Goal: Task Accomplishment & Management: Use online tool/utility

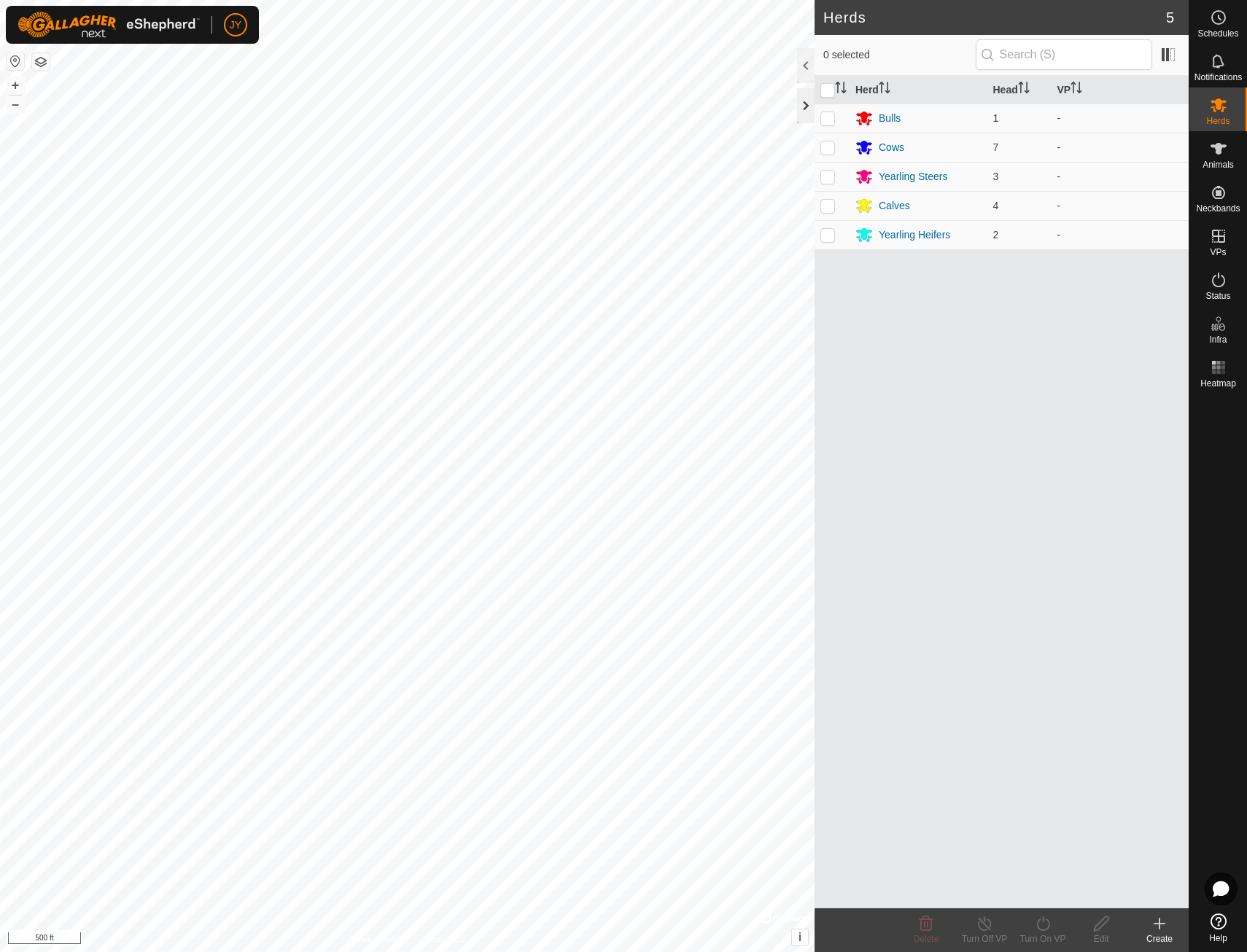
click at [804, 106] on div at bounding box center [805, 105] width 17 height 35
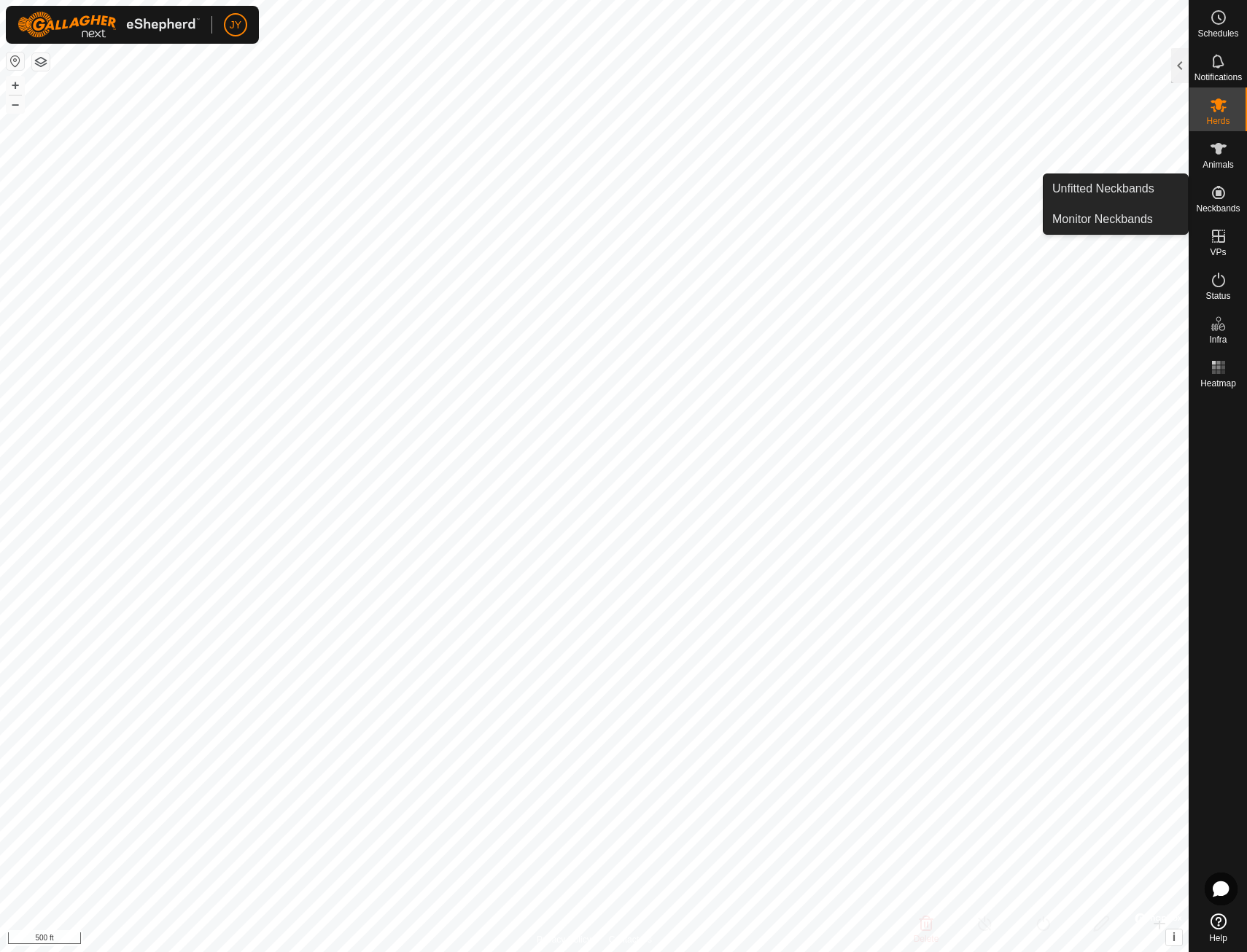
click at [1209, 196] on es-neckbands-svg-icon at bounding box center [1218, 192] width 26 height 24
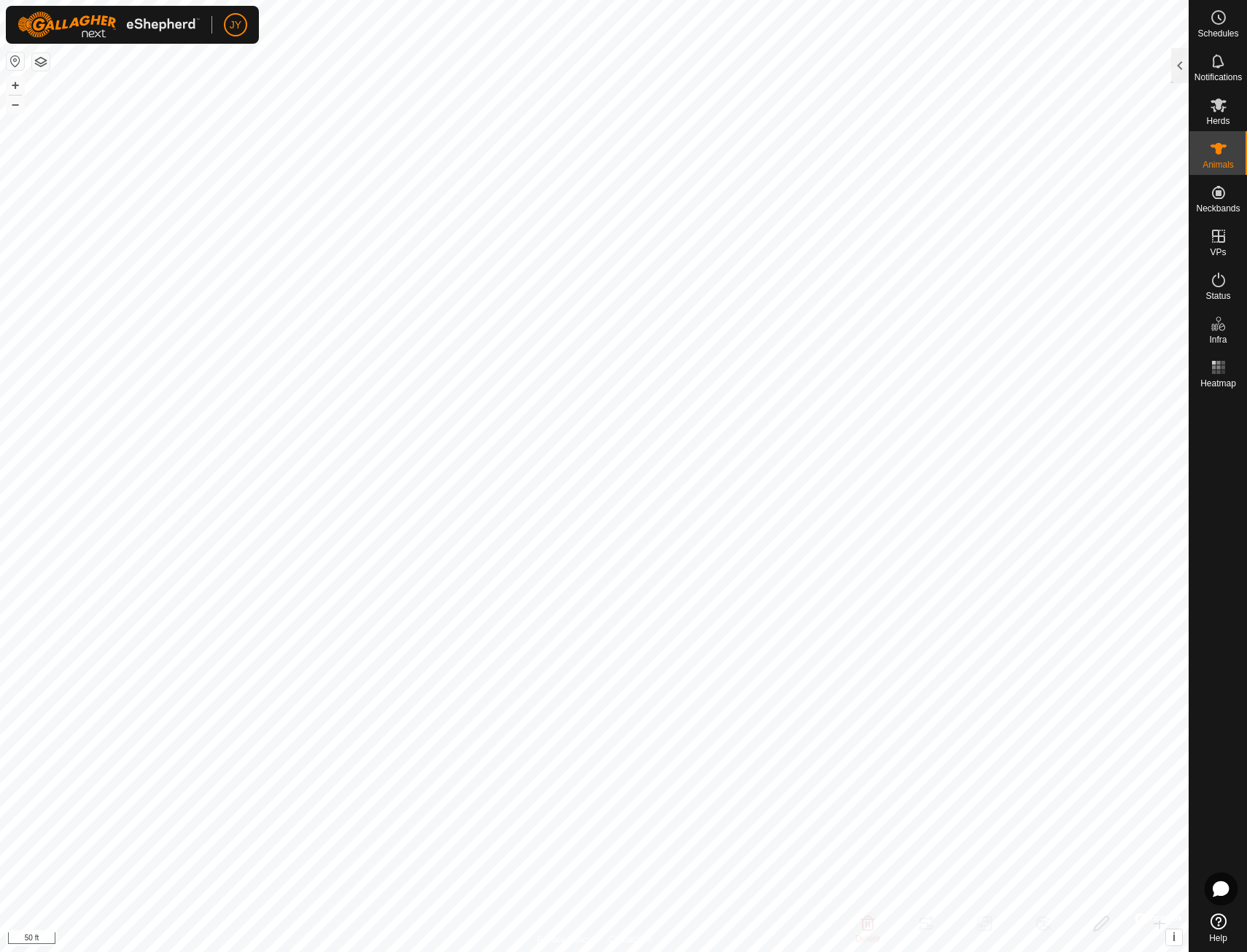
checkbox input "true"
click at [1181, 72] on div at bounding box center [1180, 65] width 17 height 35
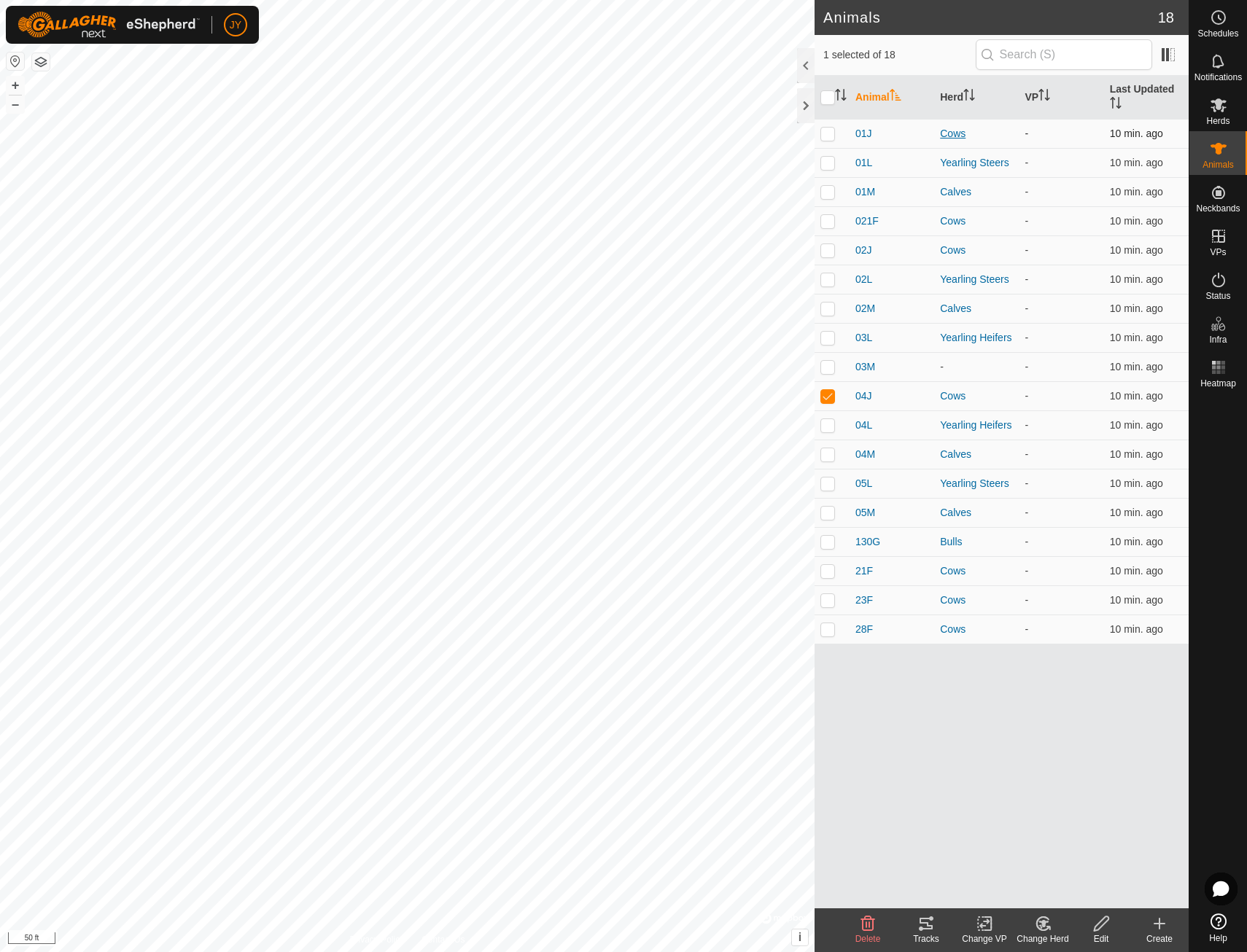
click at [964, 131] on div "Cows" at bounding box center [977, 133] width 73 height 15
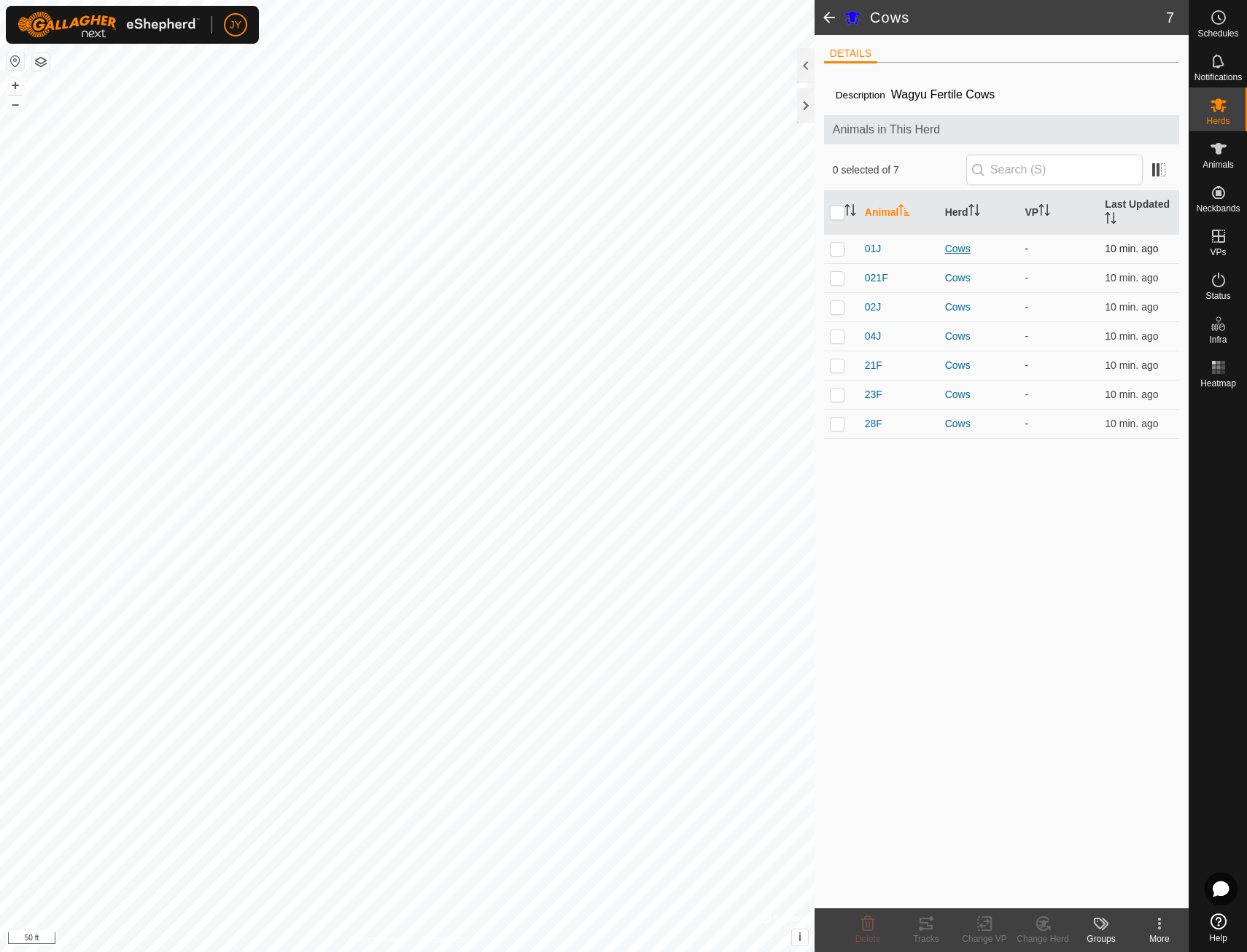
click at [962, 248] on div "Cows" at bounding box center [979, 248] width 69 height 15
click at [878, 248] on span "01J" at bounding box center [873, 248] width 16 height 15
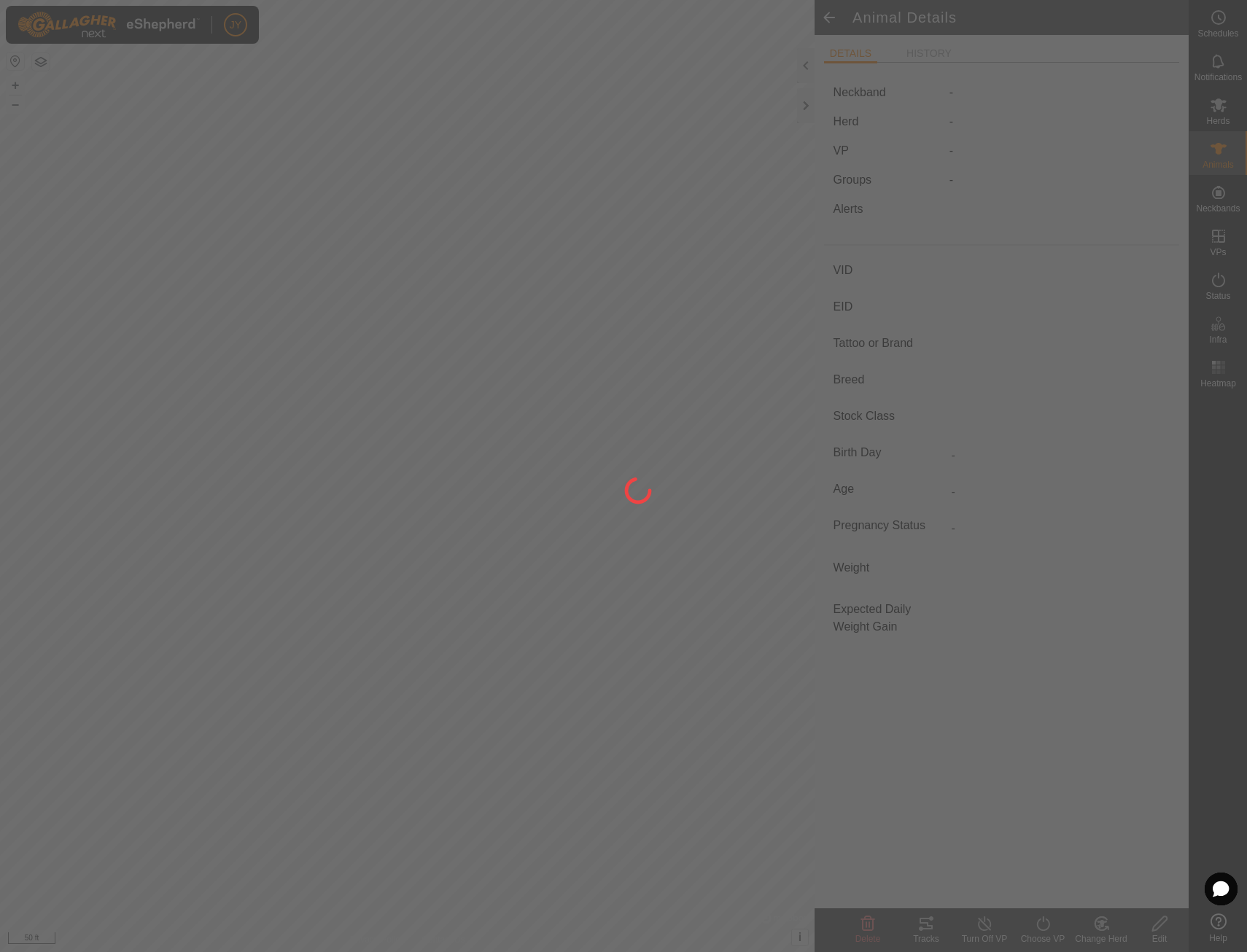
type input "01J"
type input "-"
type input "B Bar"
type input "Wagyu"
type input "-"
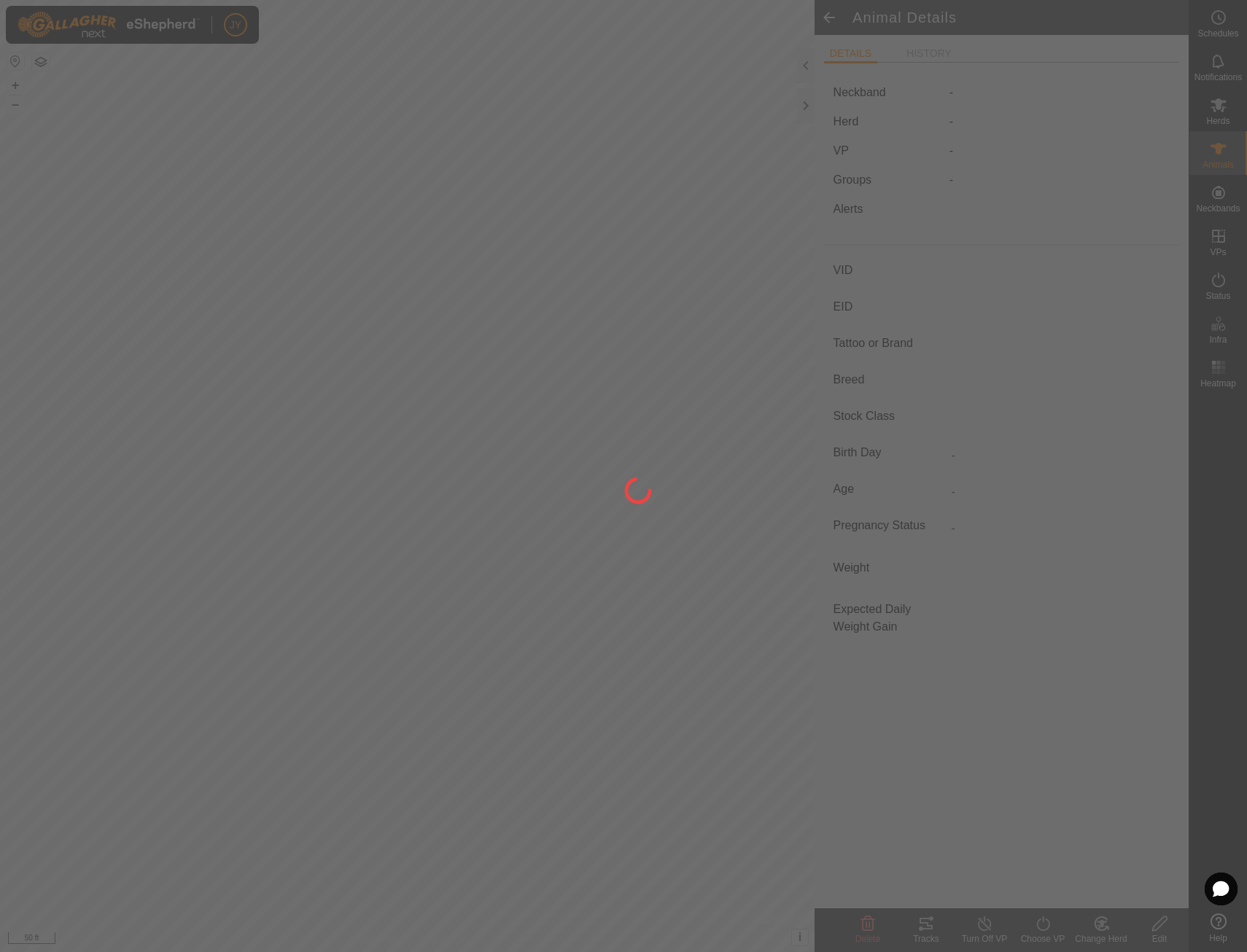
type input "Empty"
type input "0 kg"
type input "-"
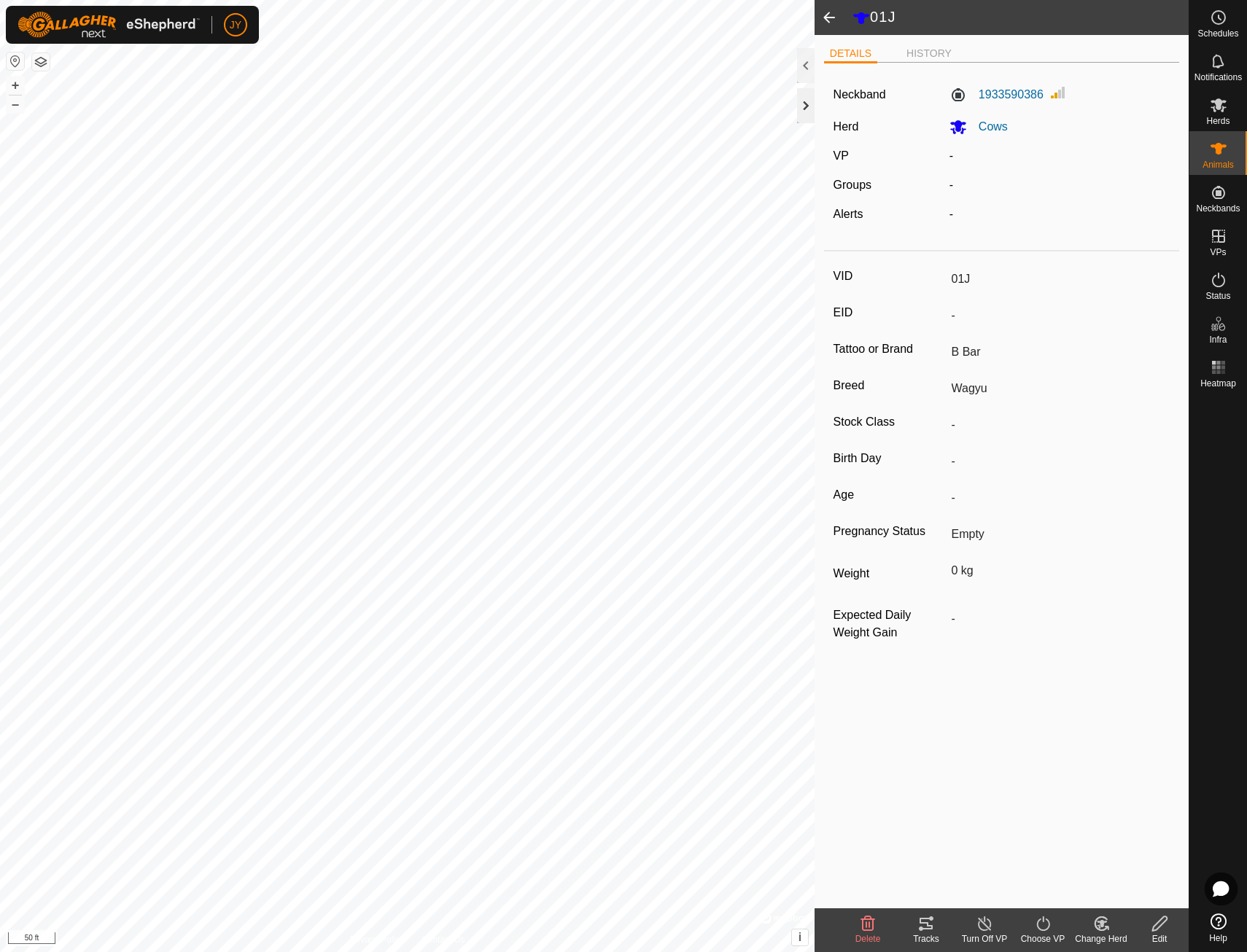
click at [806, 122] on div at bounding box center [805, 105] width 17 height 35
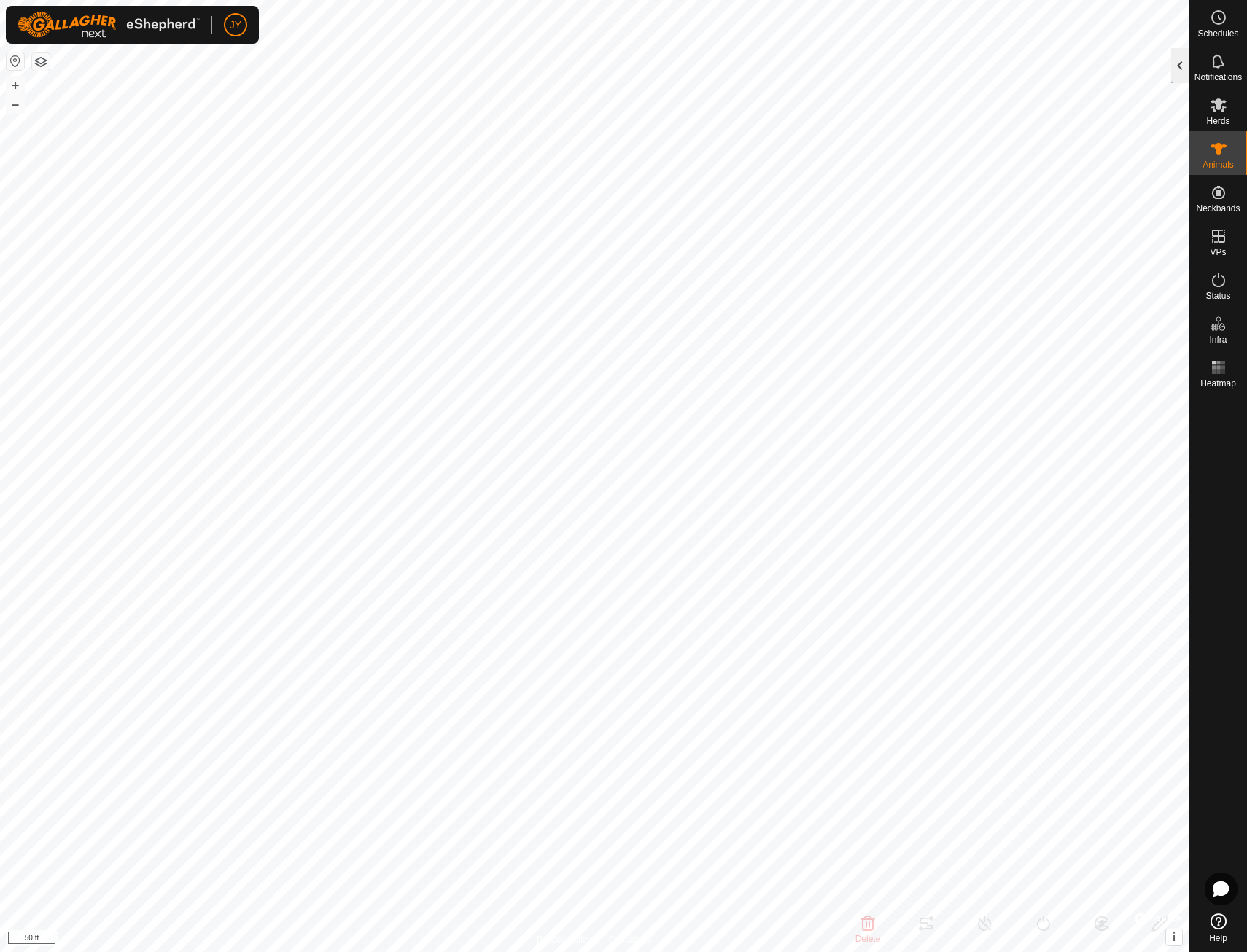
click at [1180, 58] on div at bounding box center [1180, 65] width 17 height 35
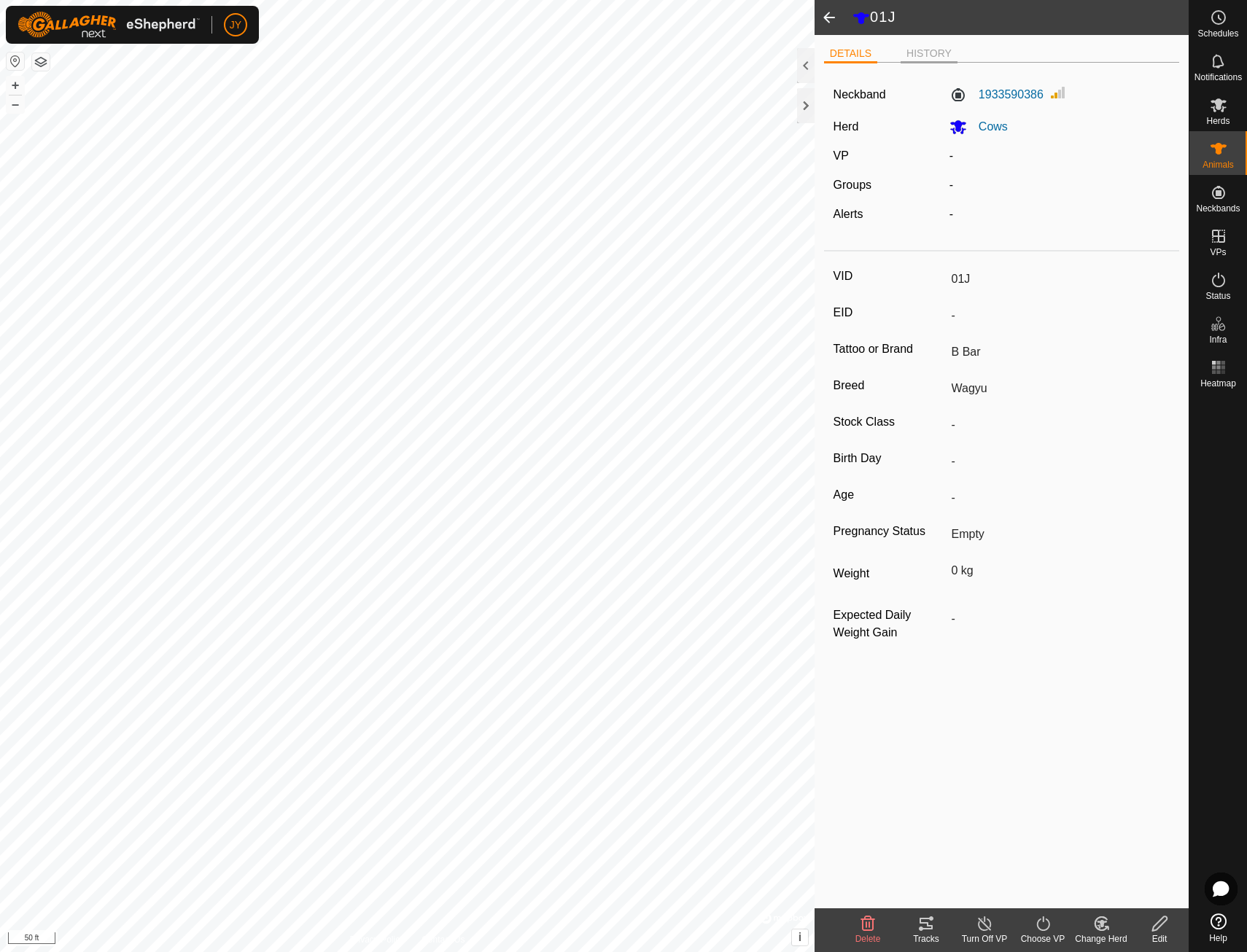
click at [934, 53] on li "HISTORY" at bounding box center [929, 54] width 57 height 17
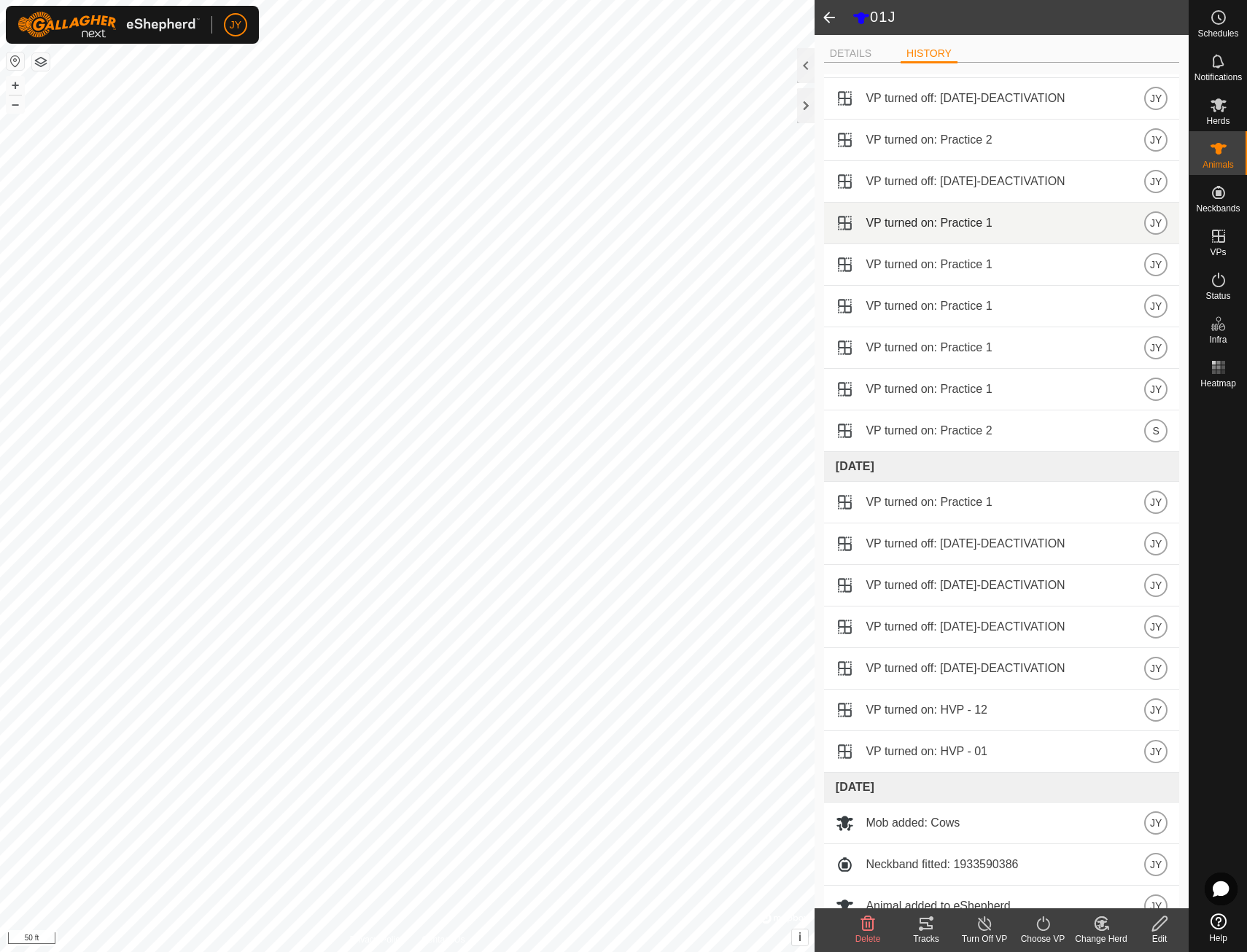
scroll to position [491, 0]
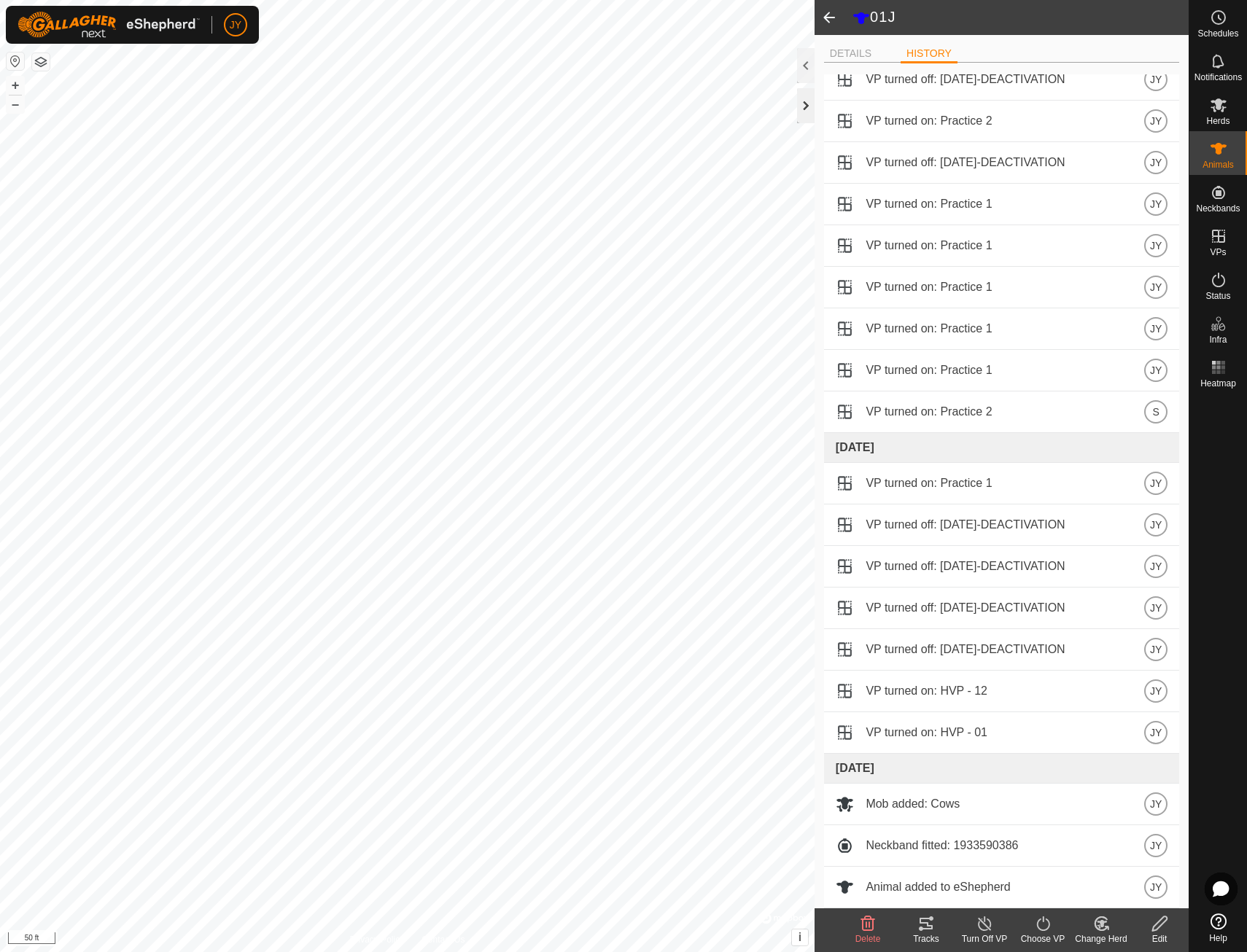
click at [810, 113] on div at bounding box center [805, 105] width 17 height 35
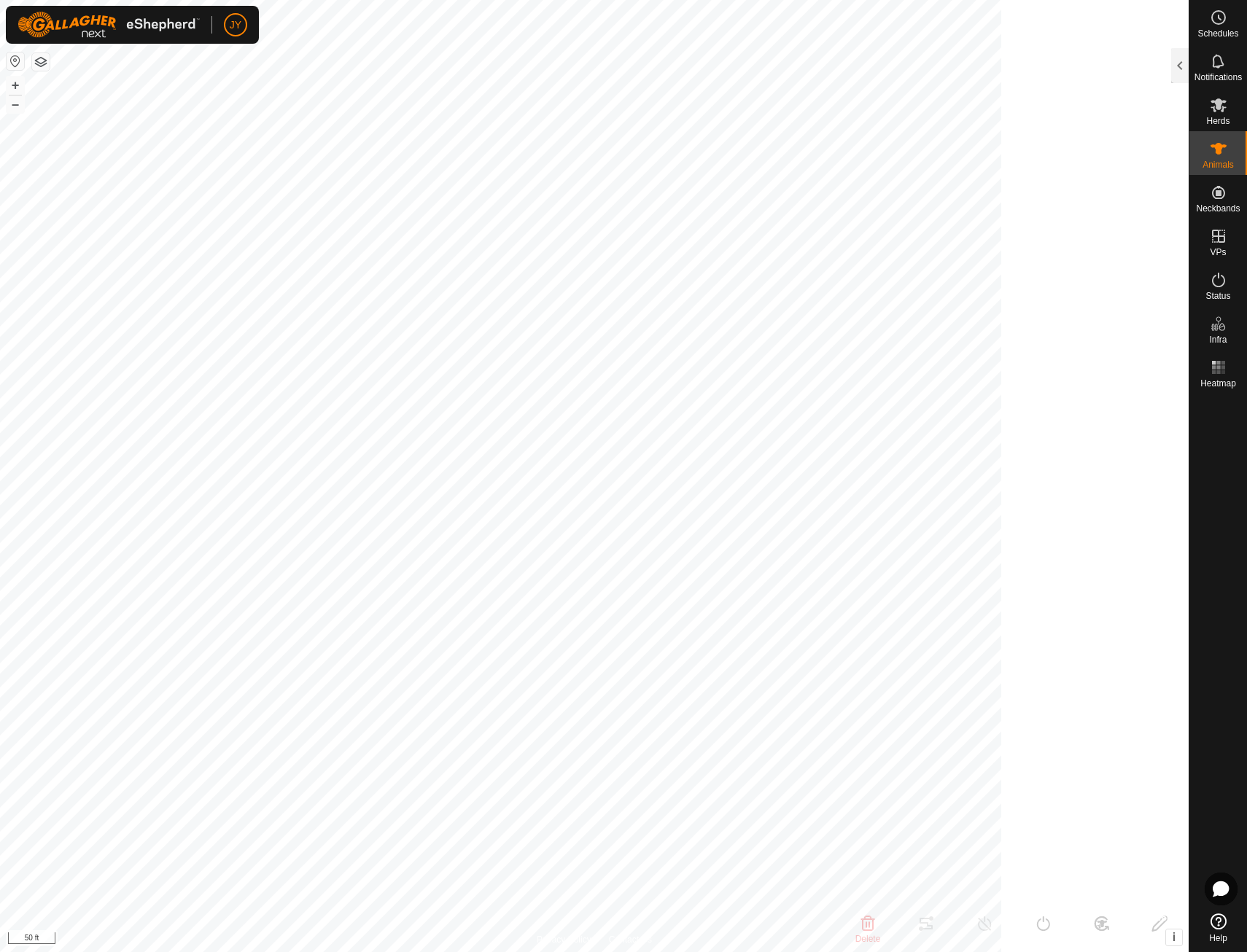
scroll to position [727, 0]
click at [1232, 241] on es-virtualpaddocks-svg-icon at bounding box center [1218, 237] width 26 height 24
click at [1222, 241] on icon at bounding box center [1219, 236] width 13 height 13
click at [1221, 251] on span "VPs" at bounding box center [1218, 252] width 16 height 9
click at [1183, 62] on div at bounding box center [1180, 65] width 17 height 35
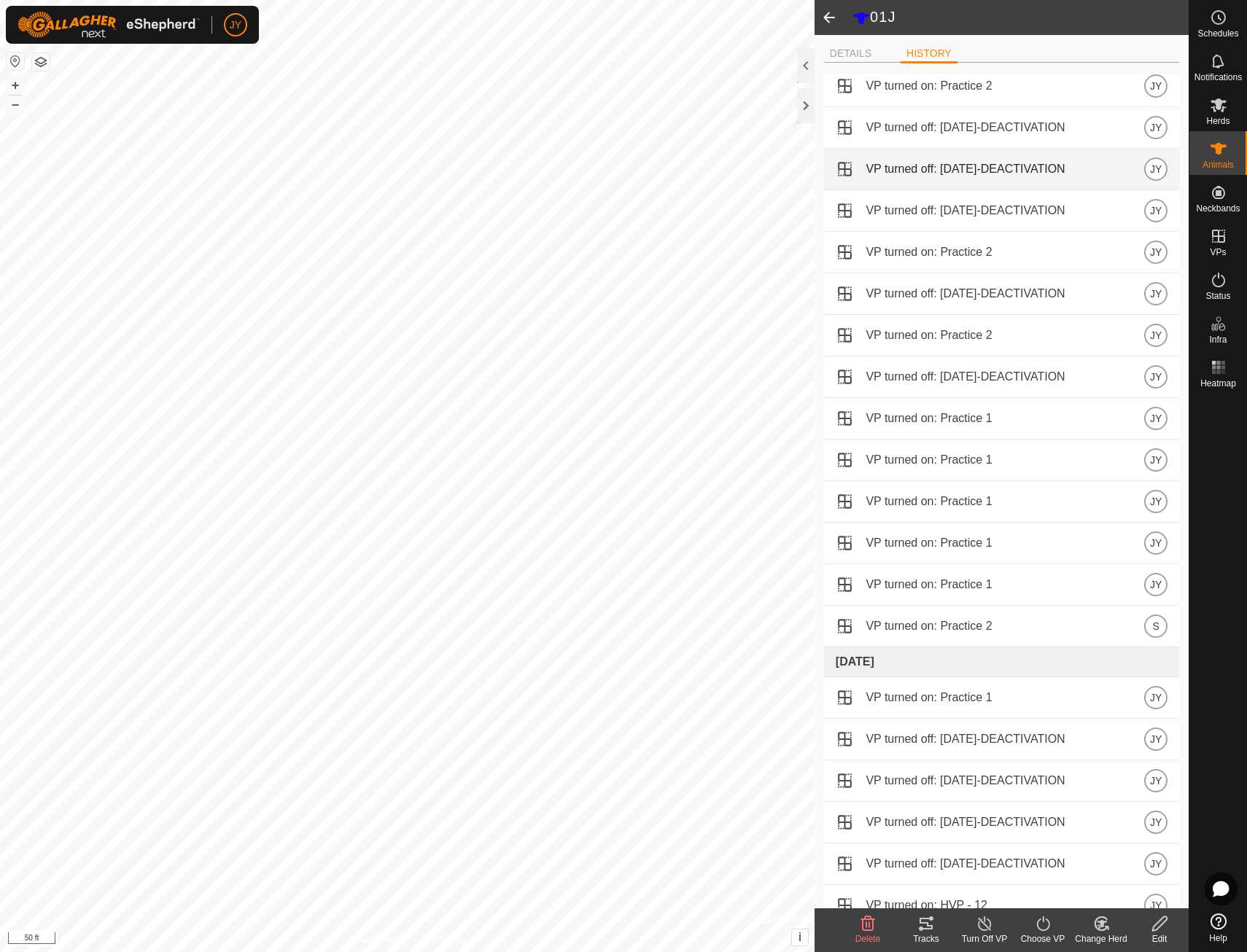
scroll to position [272, 0]
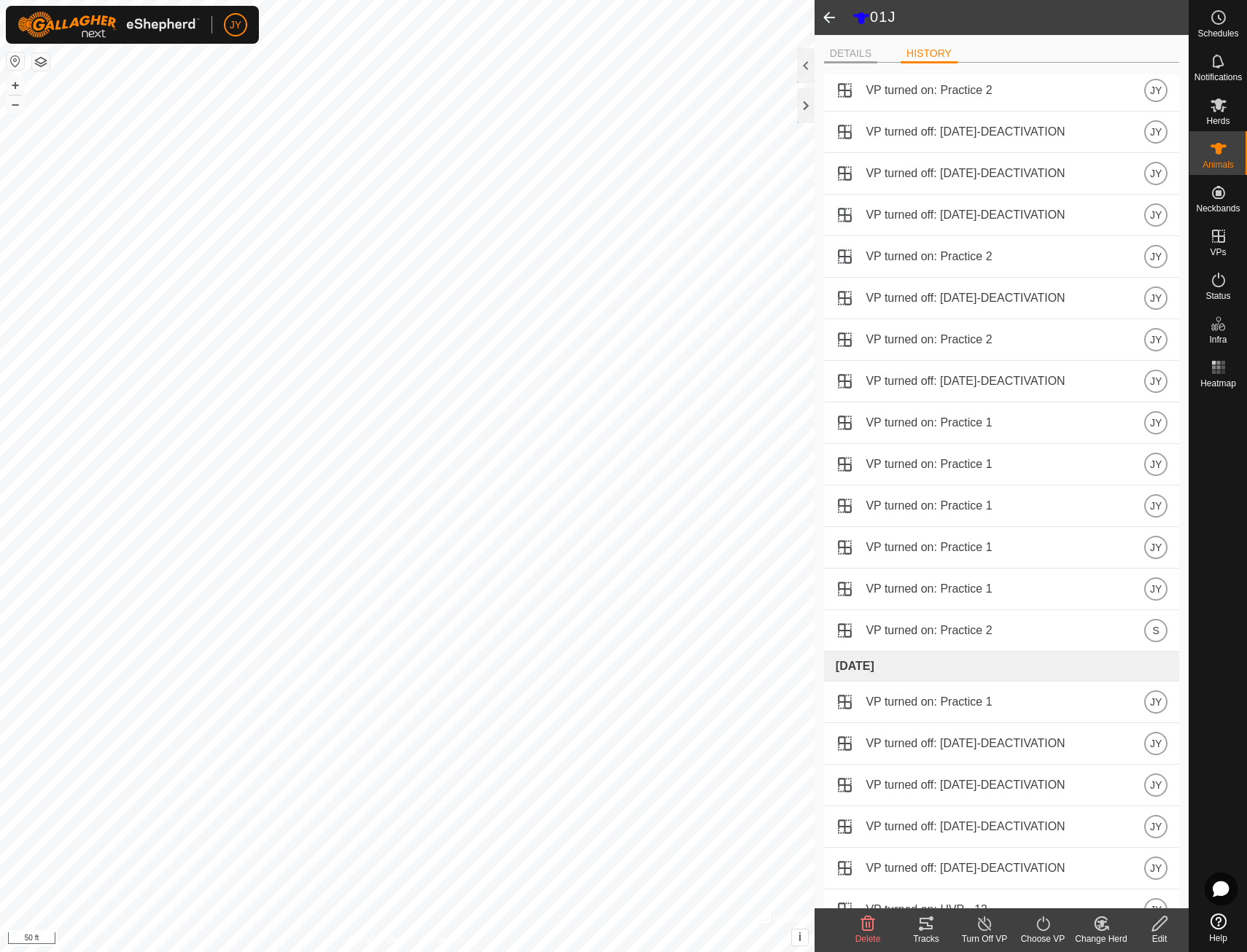
click at [860, 49] on li "DETAILS" at bounding box center [851, 54] width 54 height 17
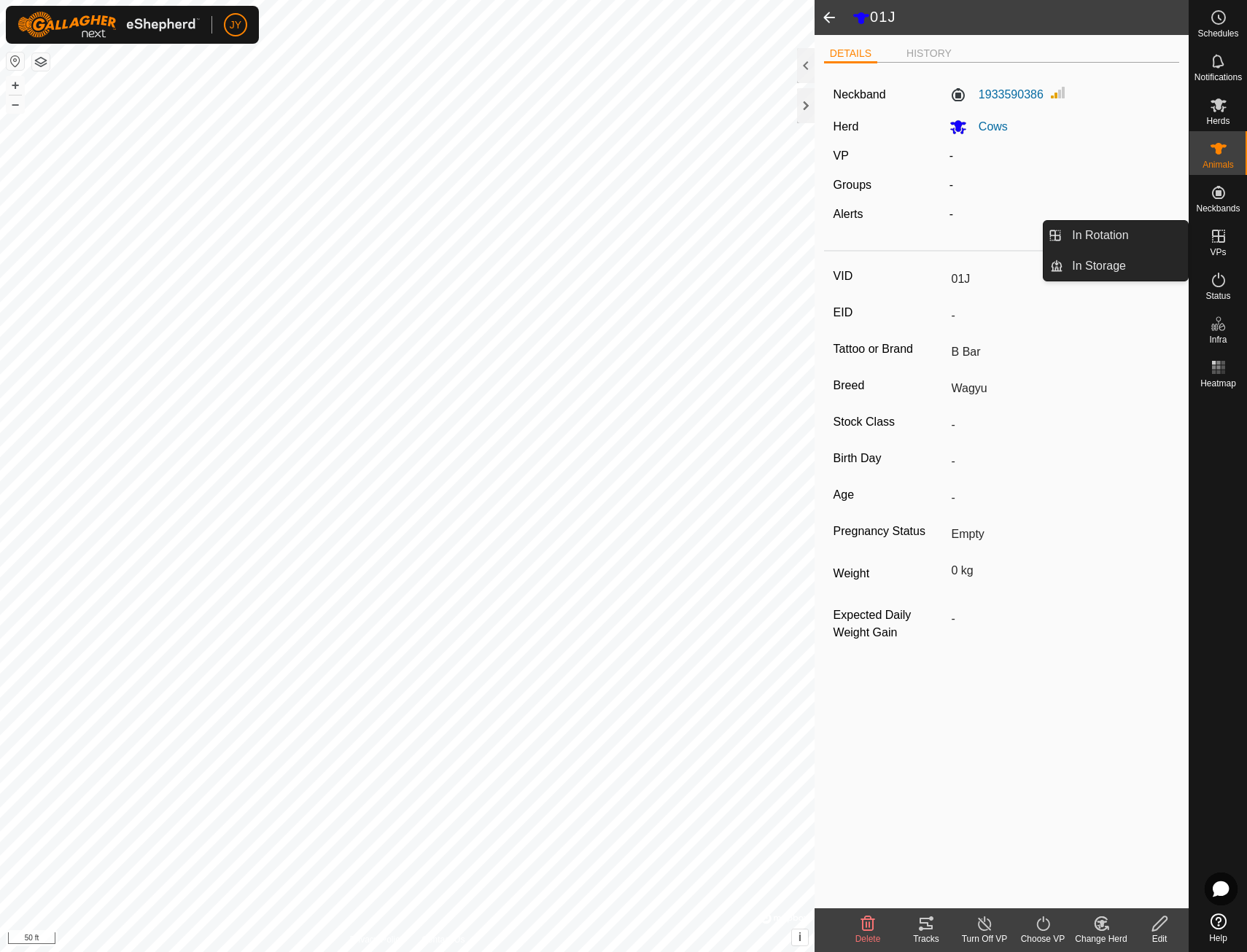
click at [1217, 231] on icon at bounding box center [1219, 236] width 13 height 13
click at [1218, 237] on icon at bounding box center [1219, 236] width 13 height 13
click at [1153, 230] on link "In Rotation" at bounding box center [1126, 236] width 125 height 29
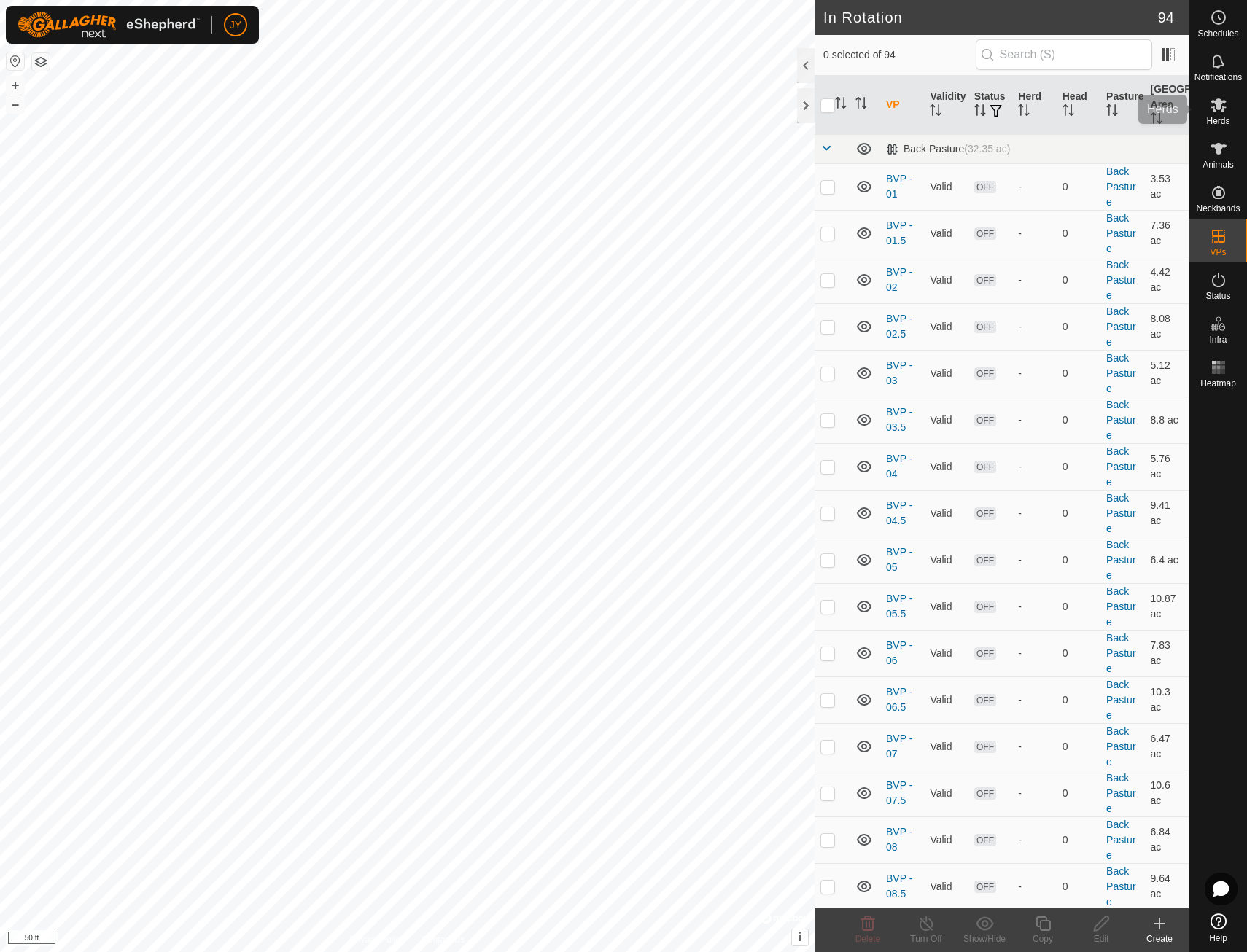
click at [1227, 112] on icon at bounding box center [1218, 104] width 17 height 17
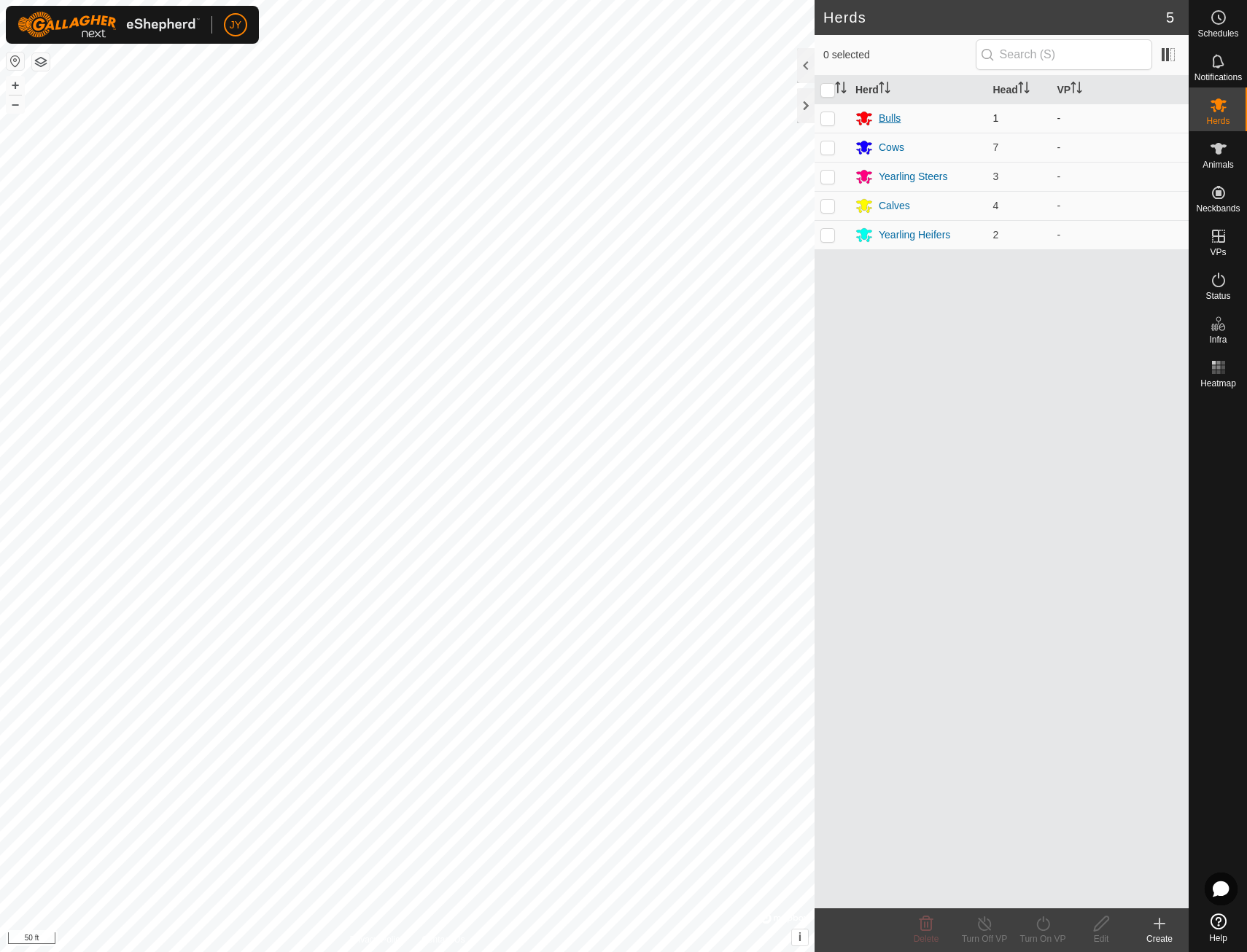
click at [891, 117] on div "Bulls" at bounding box center [890, 118] width 22 height 15
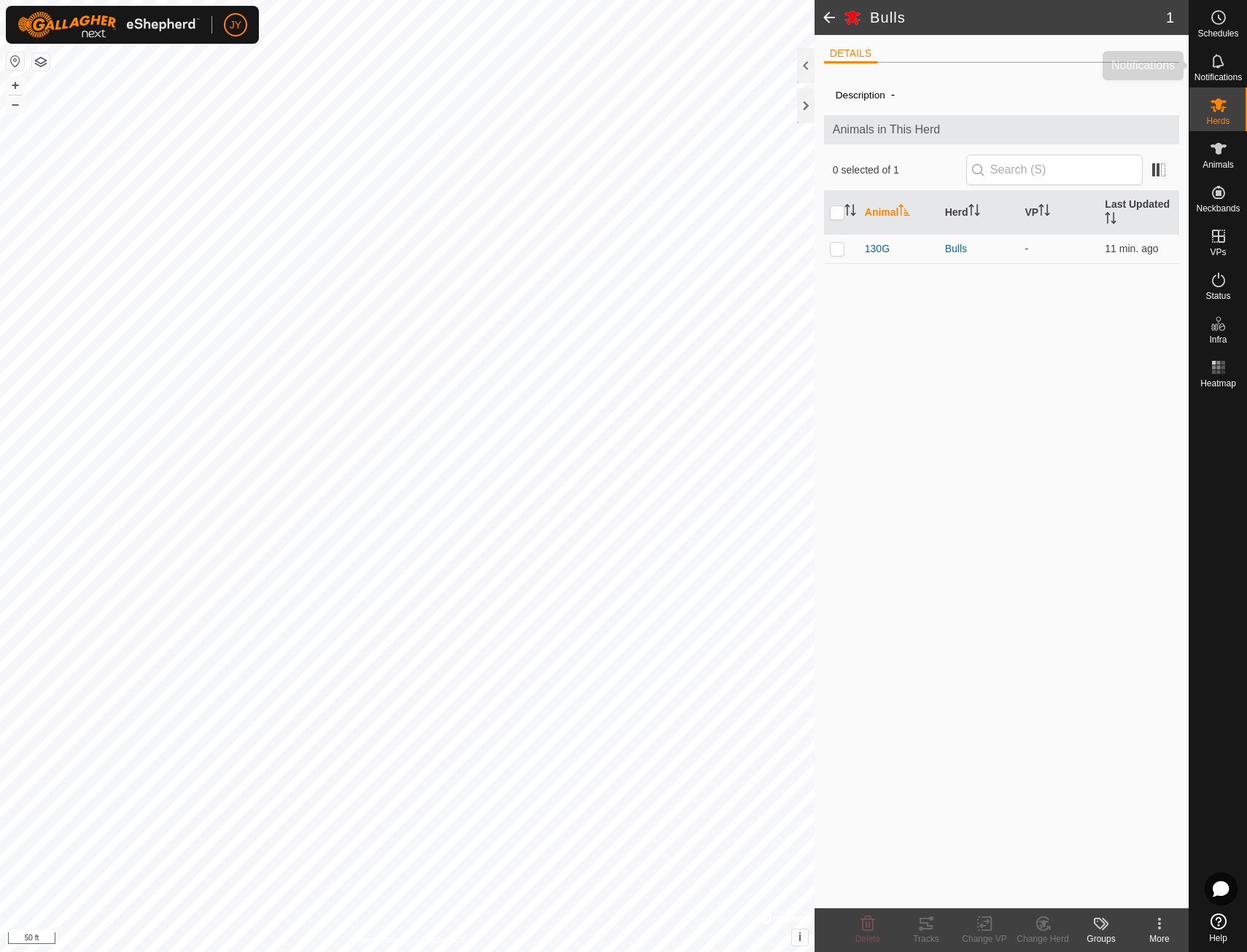
click at [1223, 65] on icon at bounding box center [1218, 61] width 12 height 14
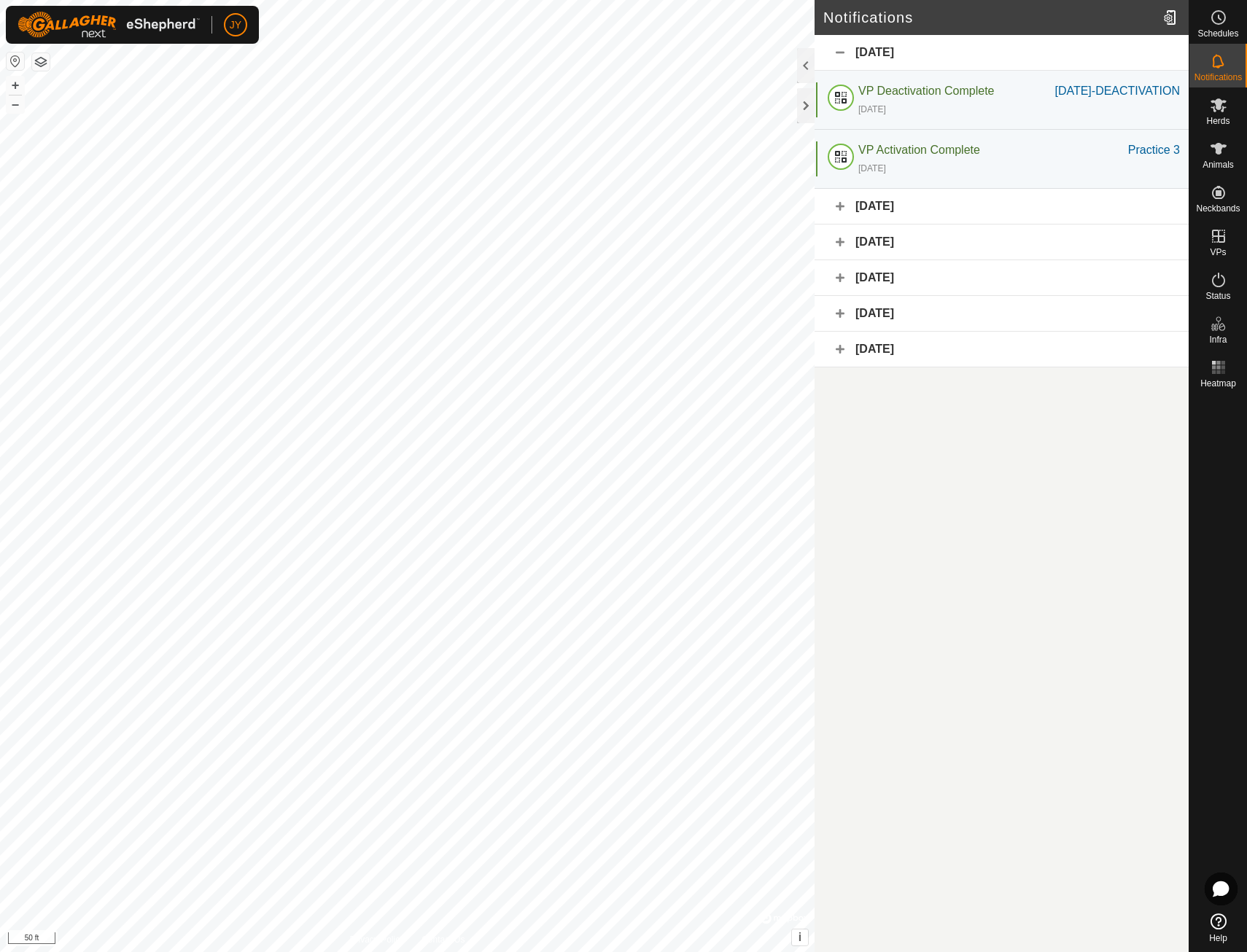
click at [843, 219] on div "[DATE]" at bounding box center [1001, 206] width 375 height 35
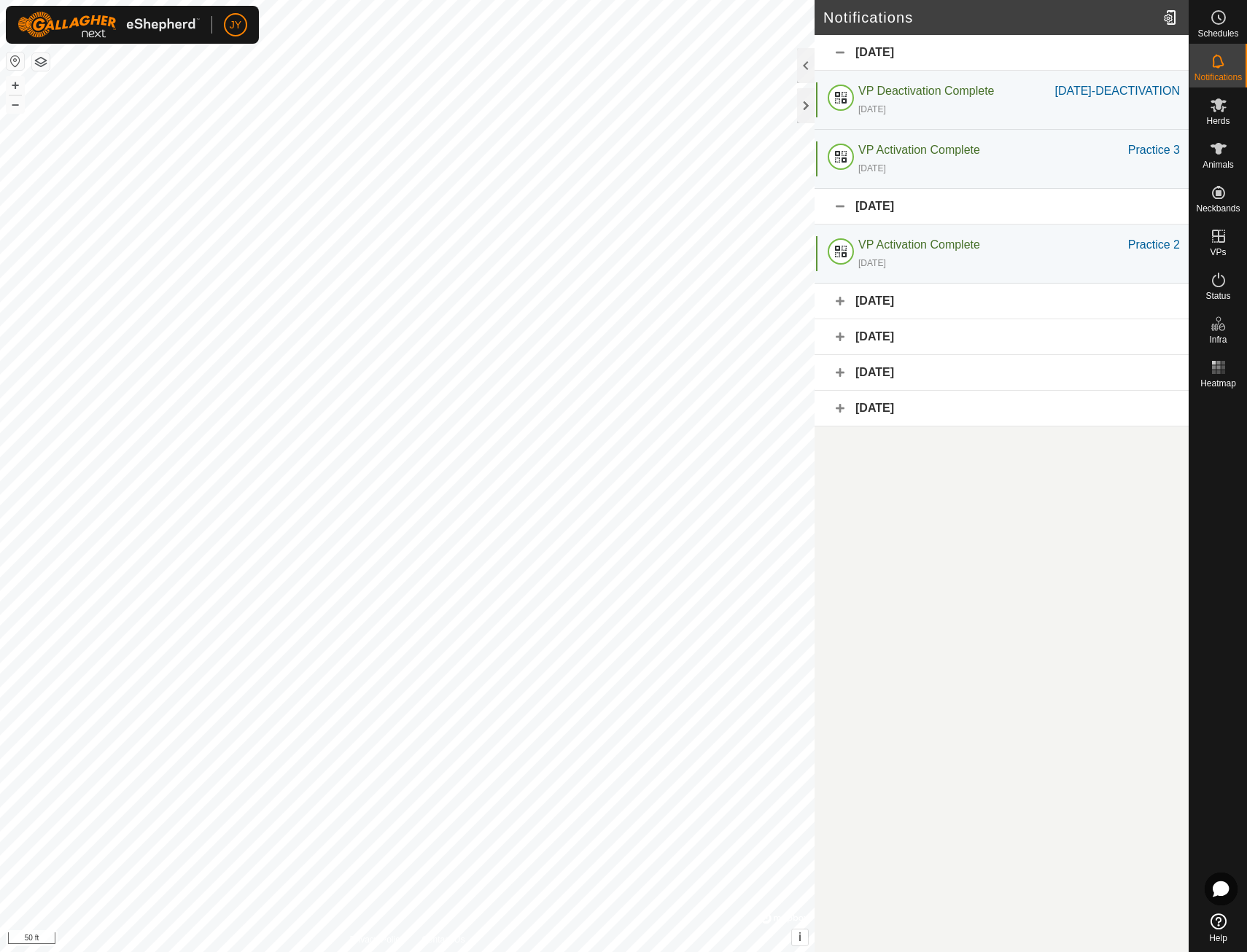
click at [841, 317] on div "[DATE]" at bounding box center [1001, 301] width 375 height 35
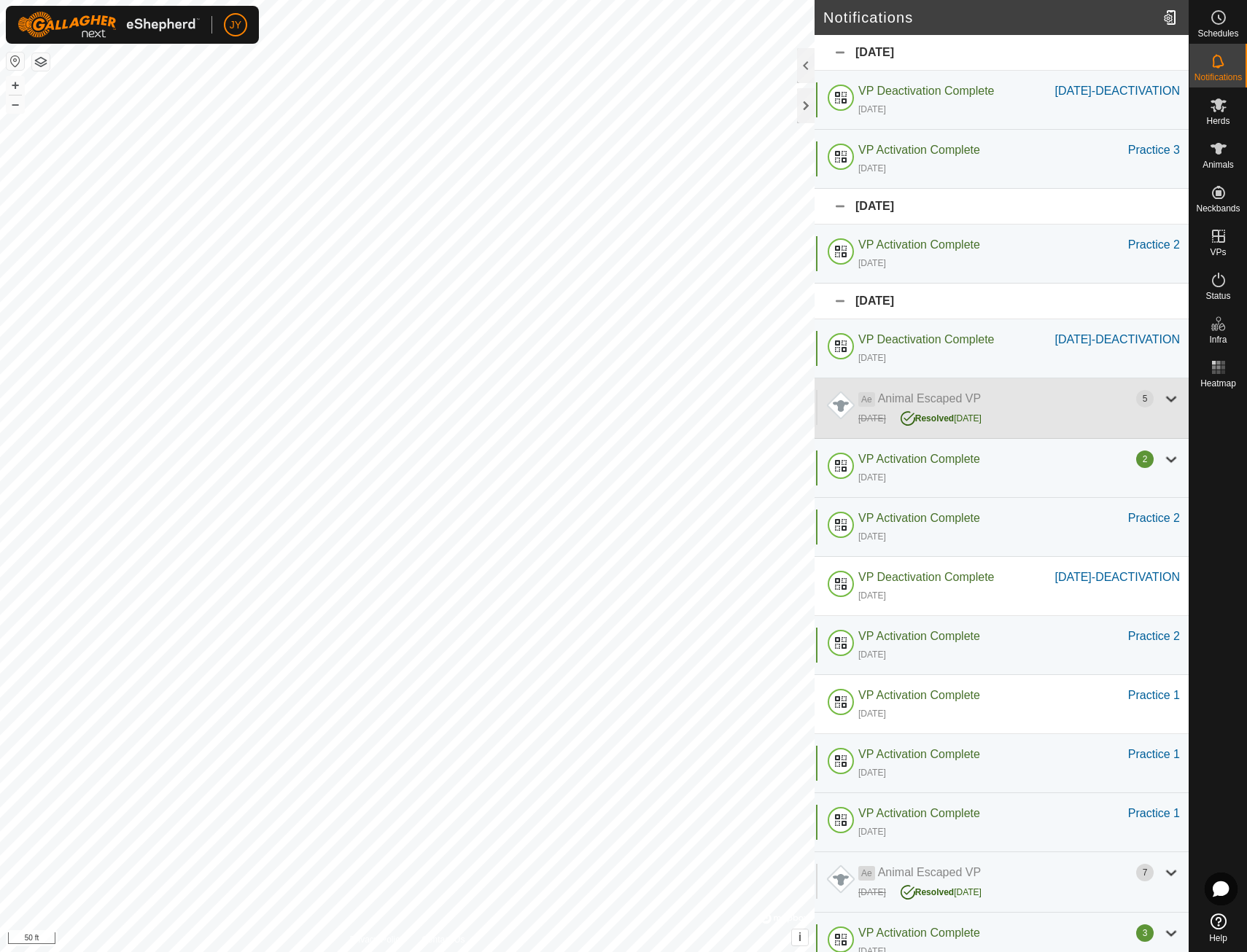
click at [1163, 408] on div at bounding box center [1171, 398] width 17 height 17
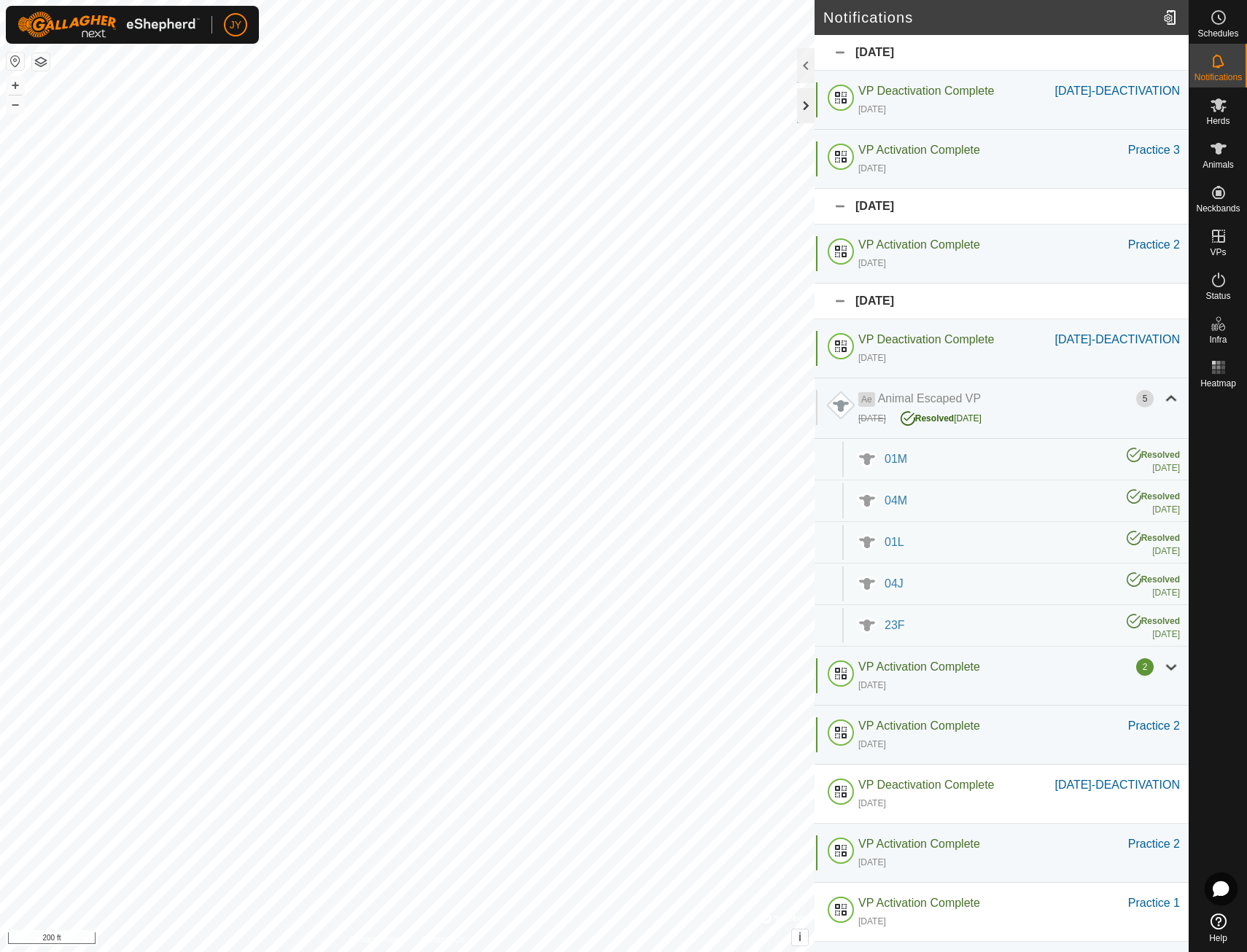
click at [804, 116] on div at bounding box center [805, 105] width 17 height 35
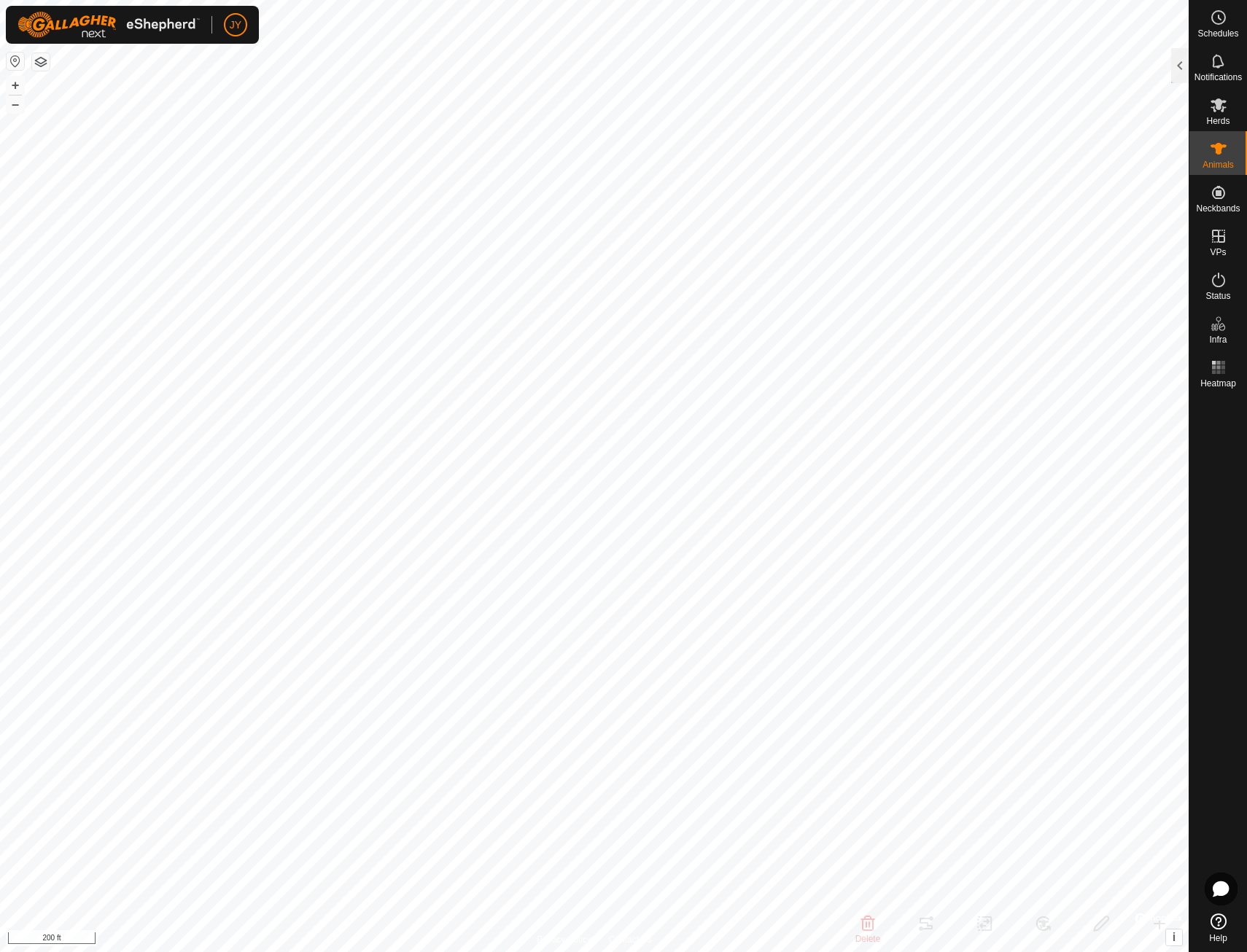
checkbox input "false"
click at [1184, 62] on div at bounding box center [1180, 65] width 17 height 35
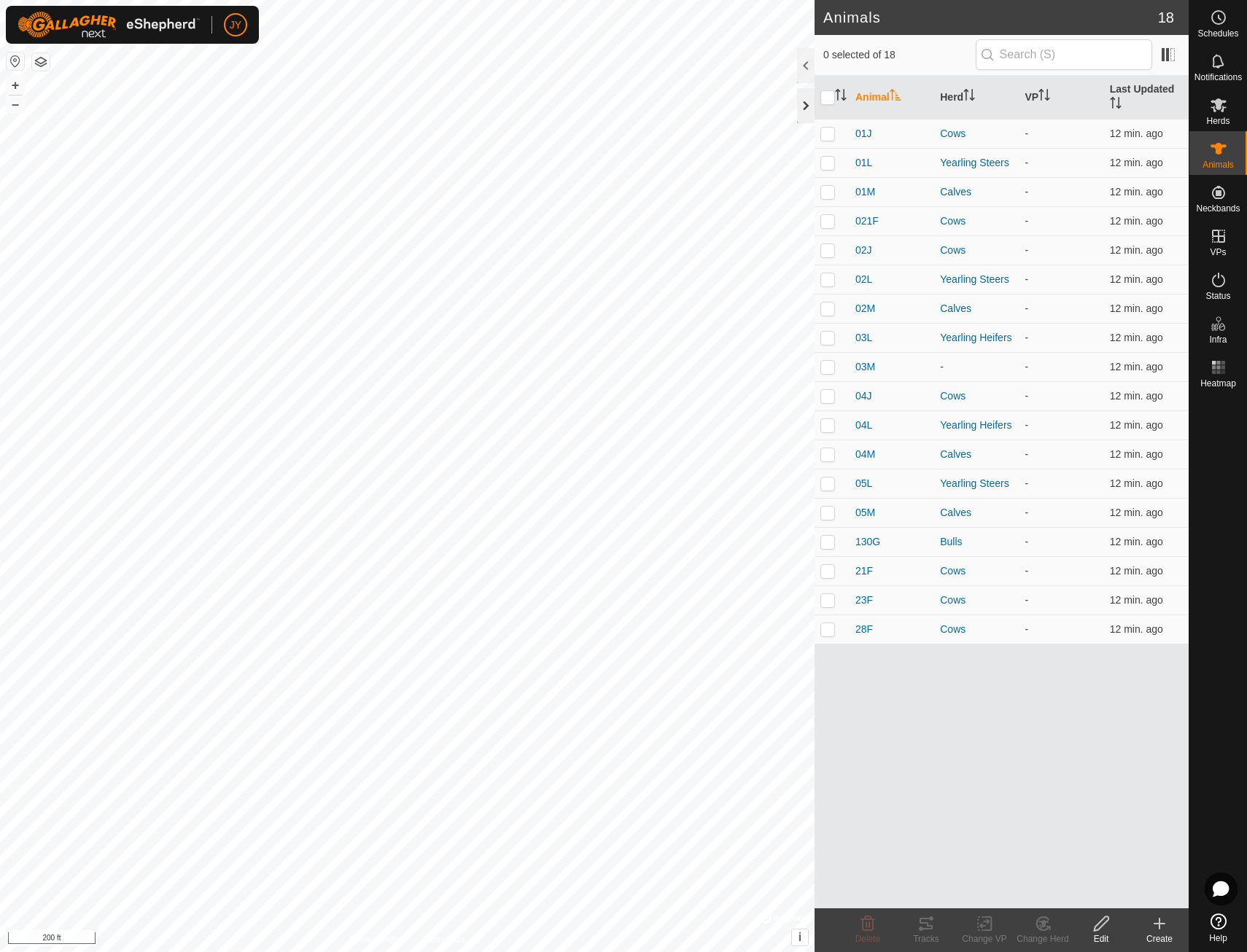
click at [806, 104] on div at bounding box center [805, 105] width 17 height 35
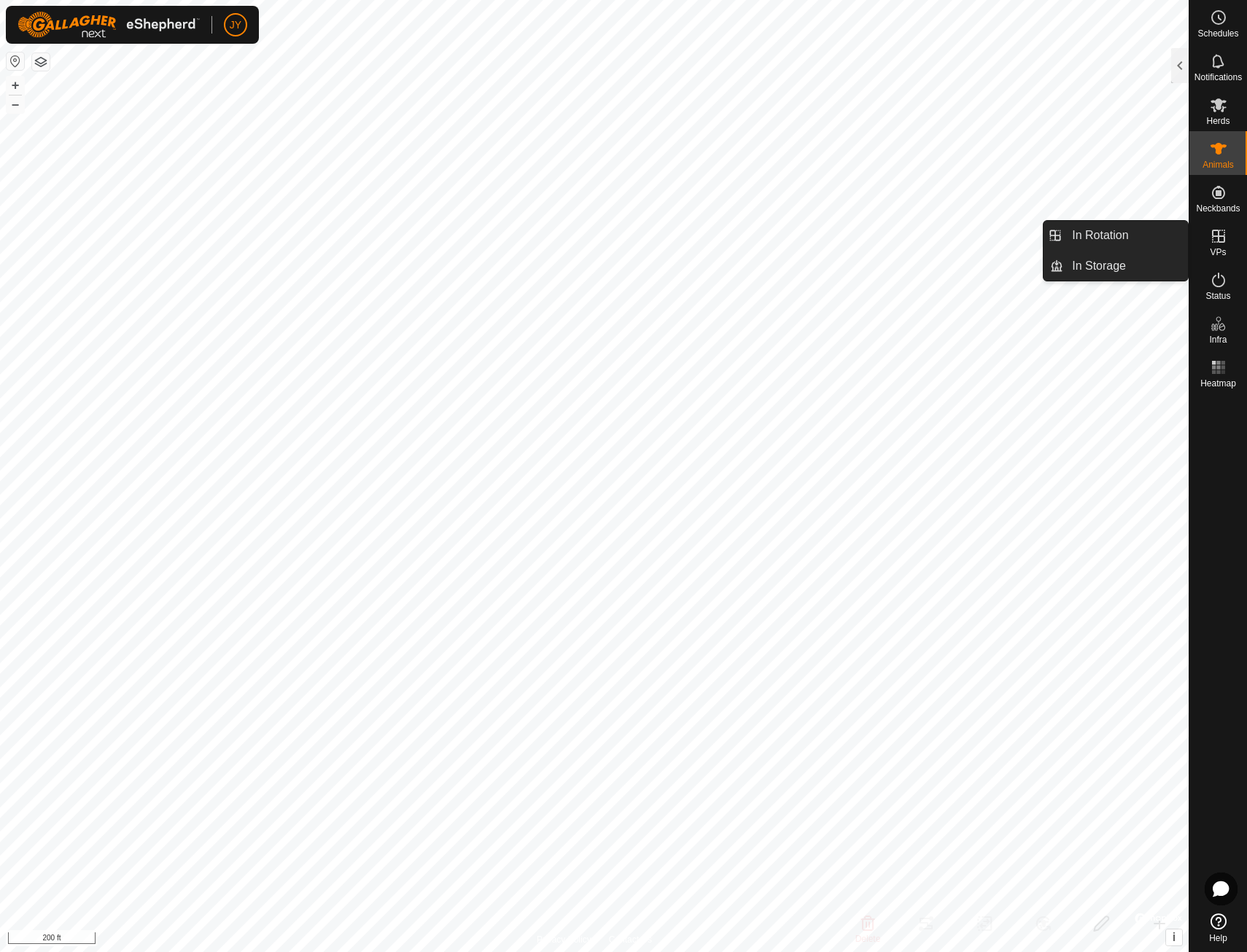
click at [1214, 249] on span "VPs" at bounding box center [1218, 252] width 16 height 9
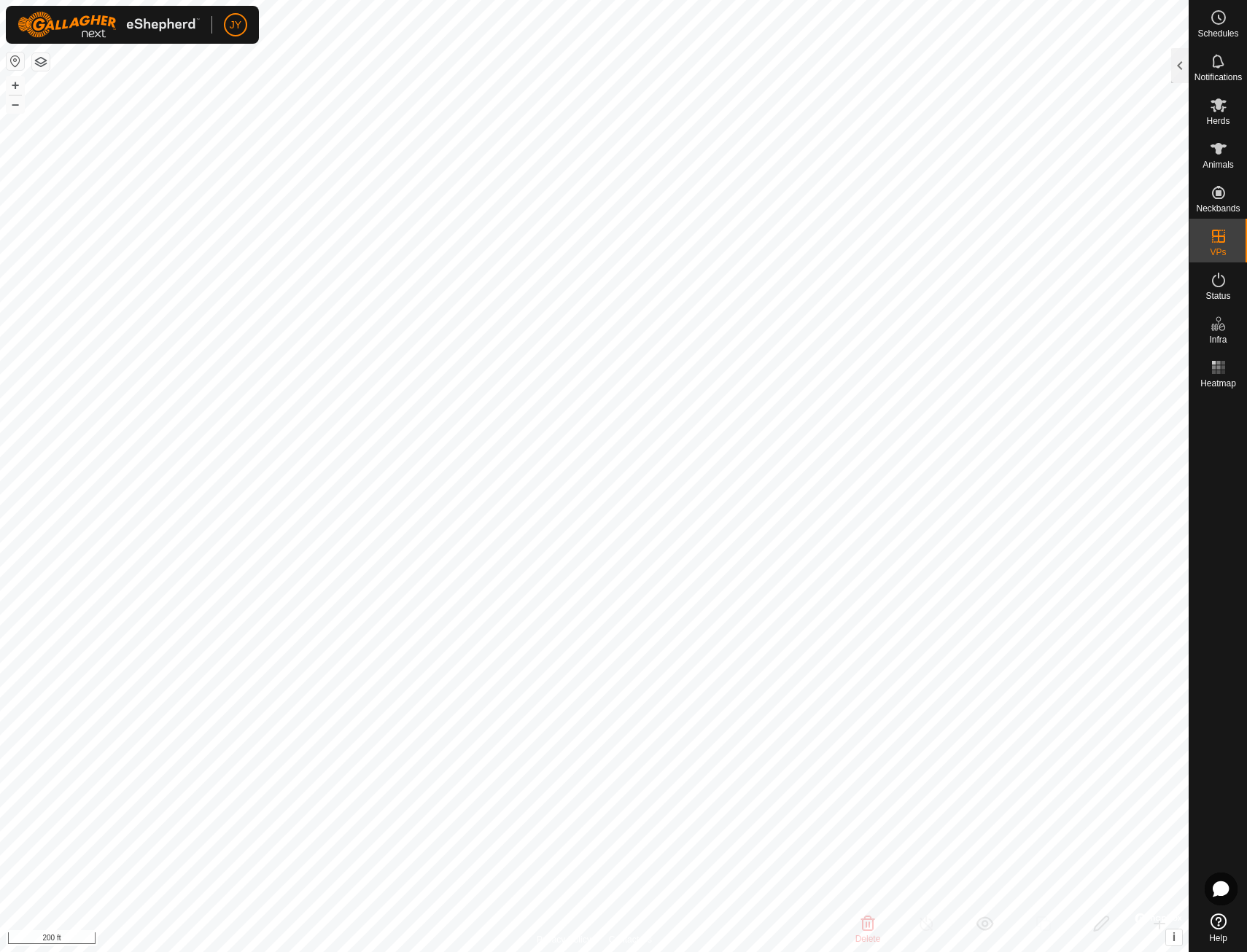
checkbox input "false"
checkbox input "true"
checkbox input "false"
checkbox input "true"
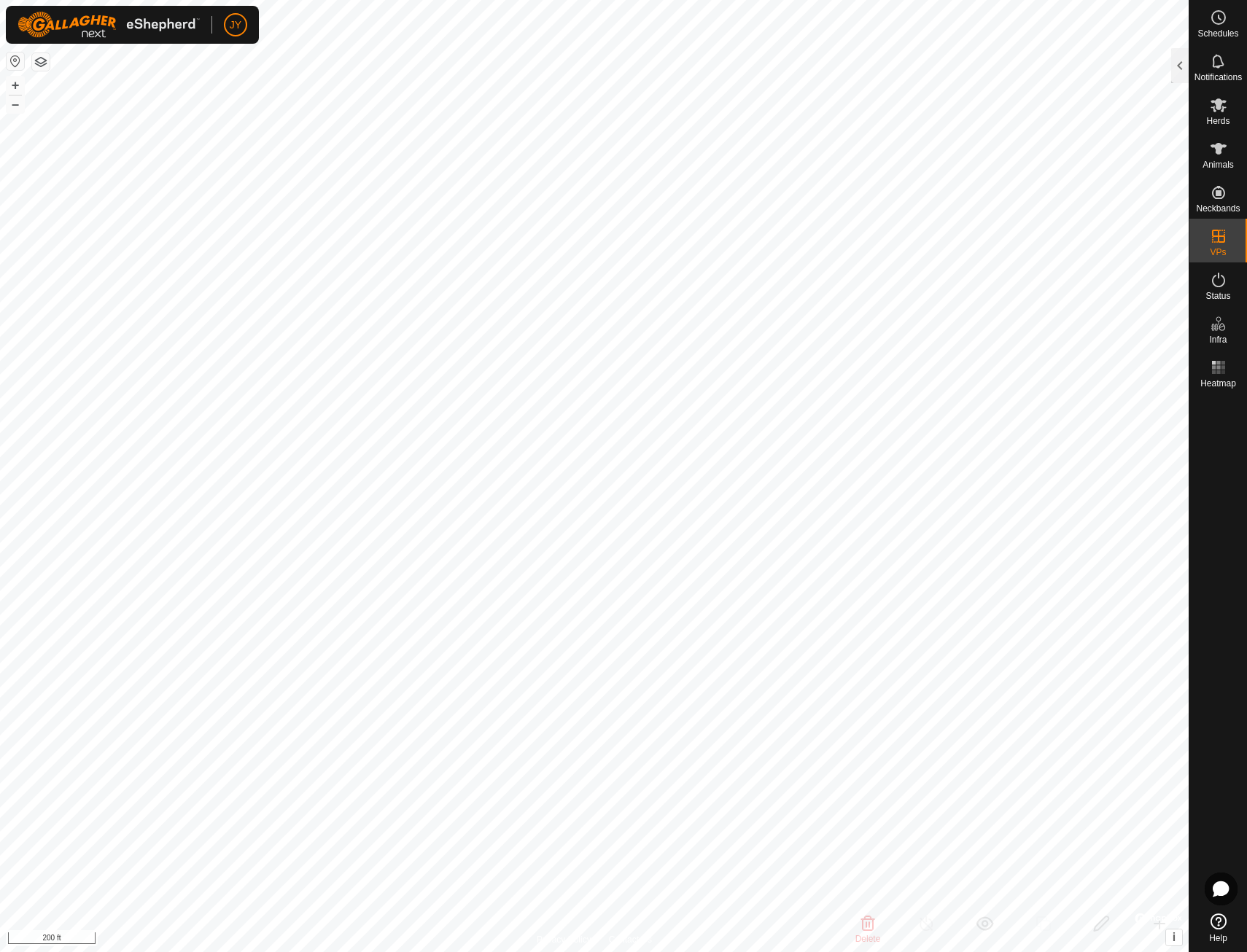
checkbox input "false"
checkbox input "true"
checkbox input "false"
checkbox input "true"
checkbox input "false"
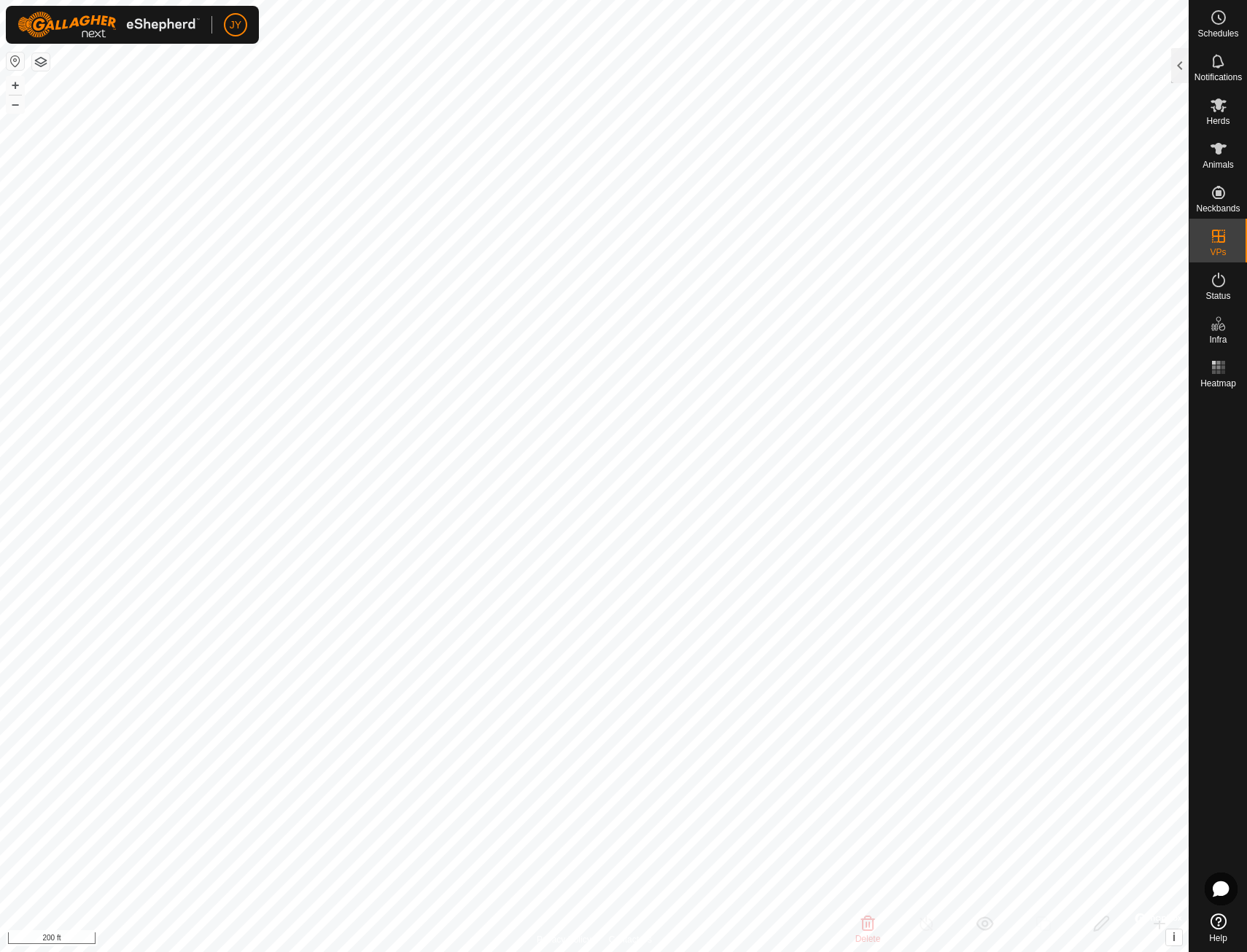
checkbox input "false"
checkbox input "true"
click at [1182, 66] on div at bounding box center [1180, 65] width 17 height 35
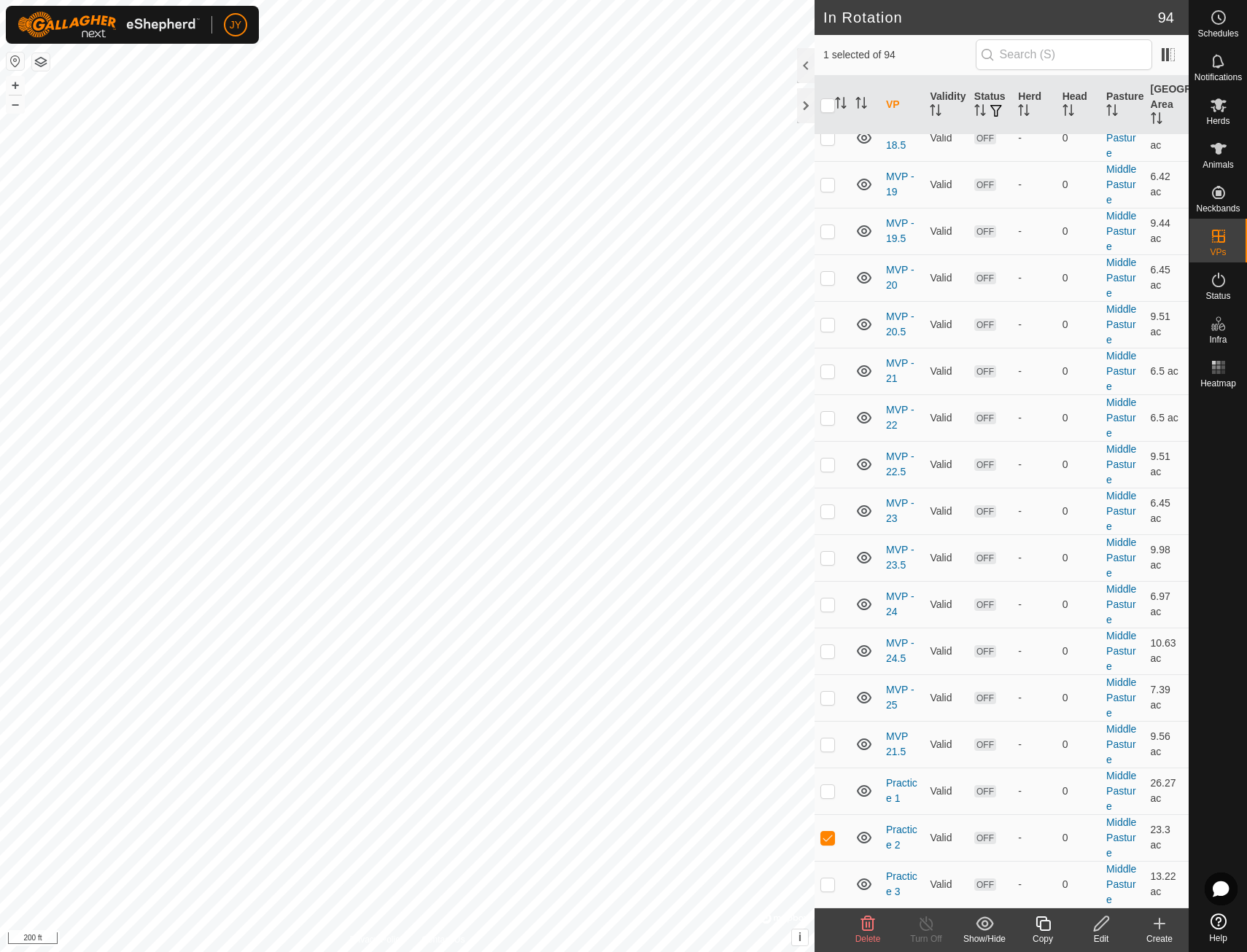
scroll to position [3731, 0]
click at [900, 878] on link "Practice 3" at bounding box center [901, 884] width 32 height 27
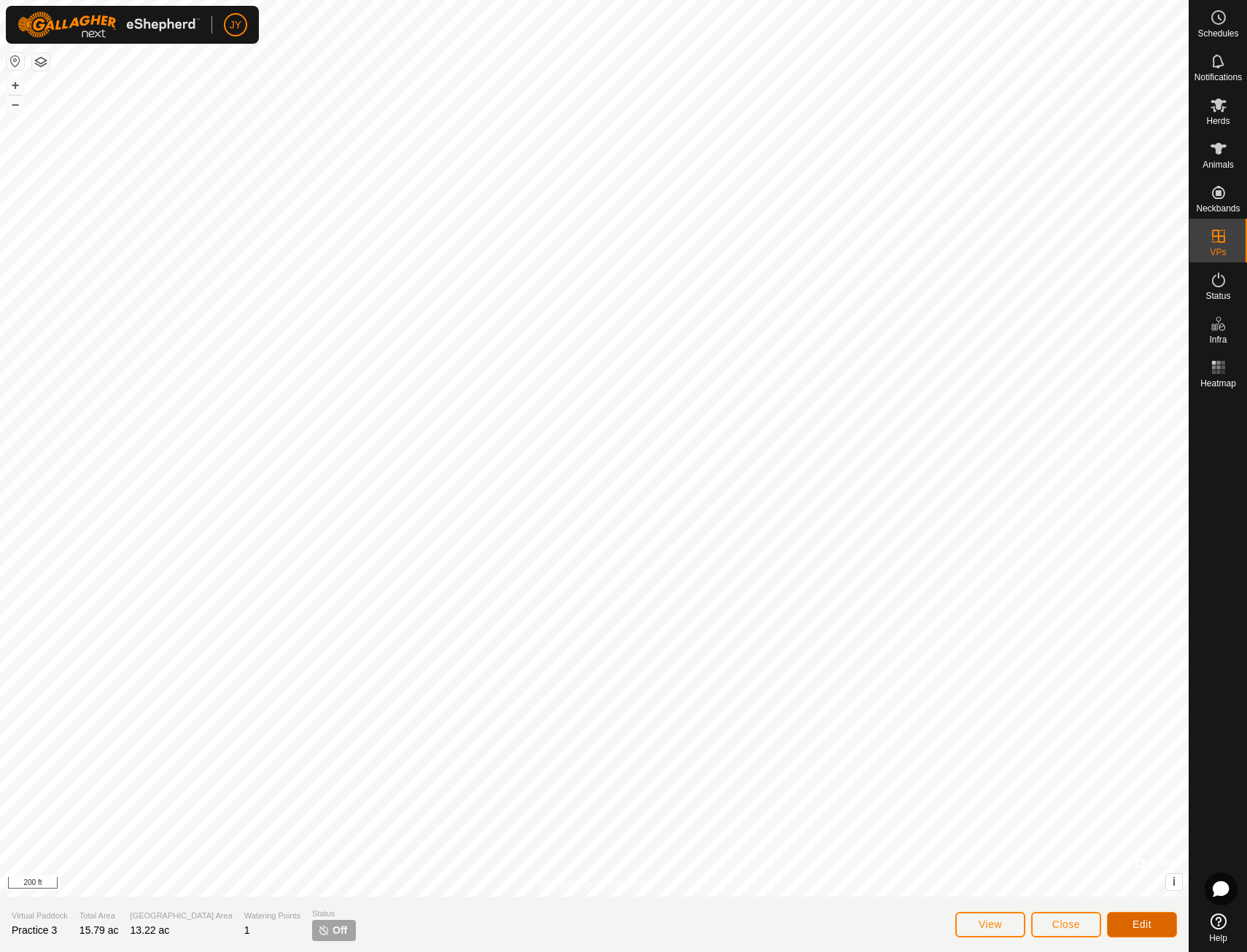
click at [1135, 922] on span "Edit" at bounding box center [1142, 924] width 19 height 12
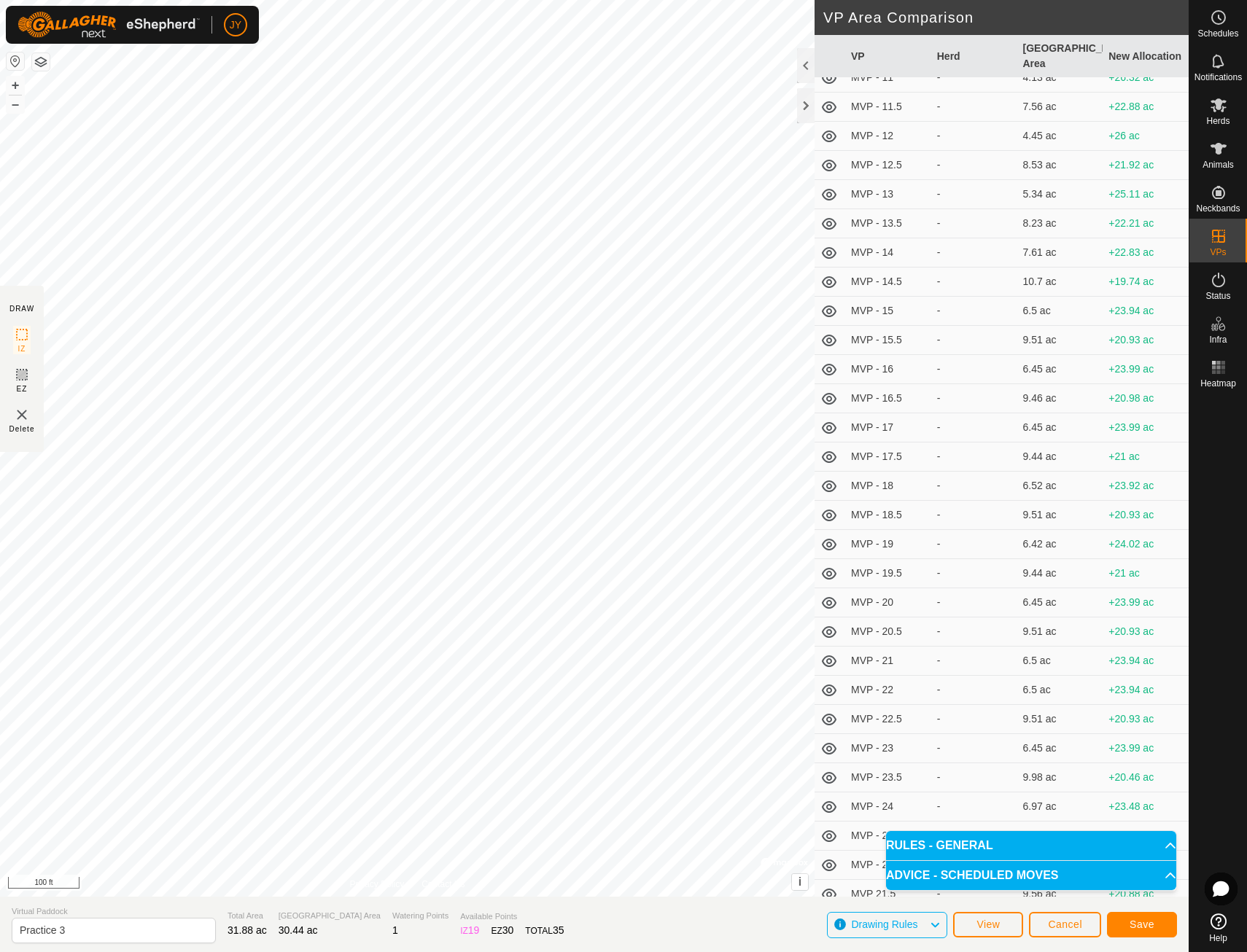
scroll to position [1960, 0]
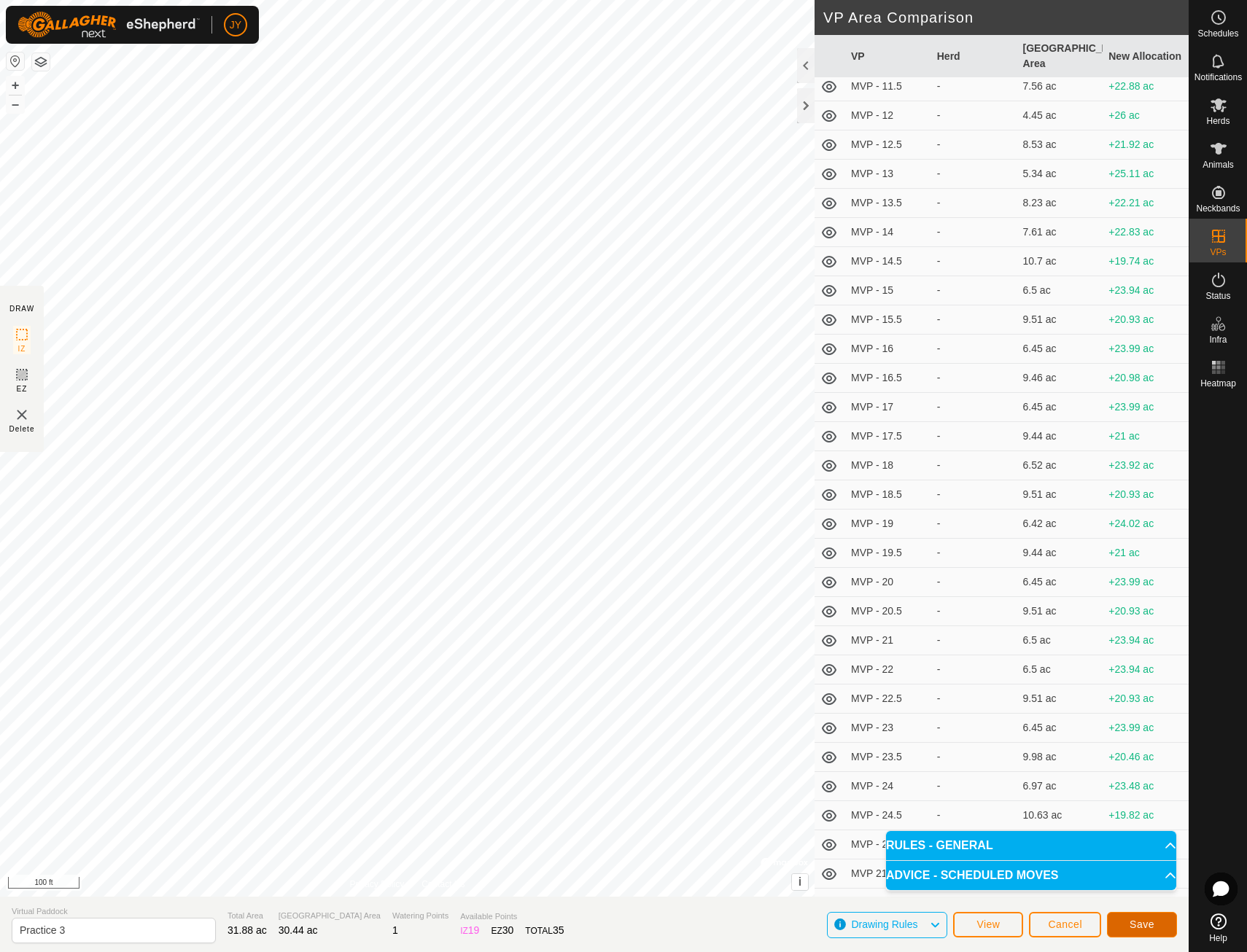
click at [1163, 921] on button "Save" at bounding box center [1142, 925] width 70 height 25
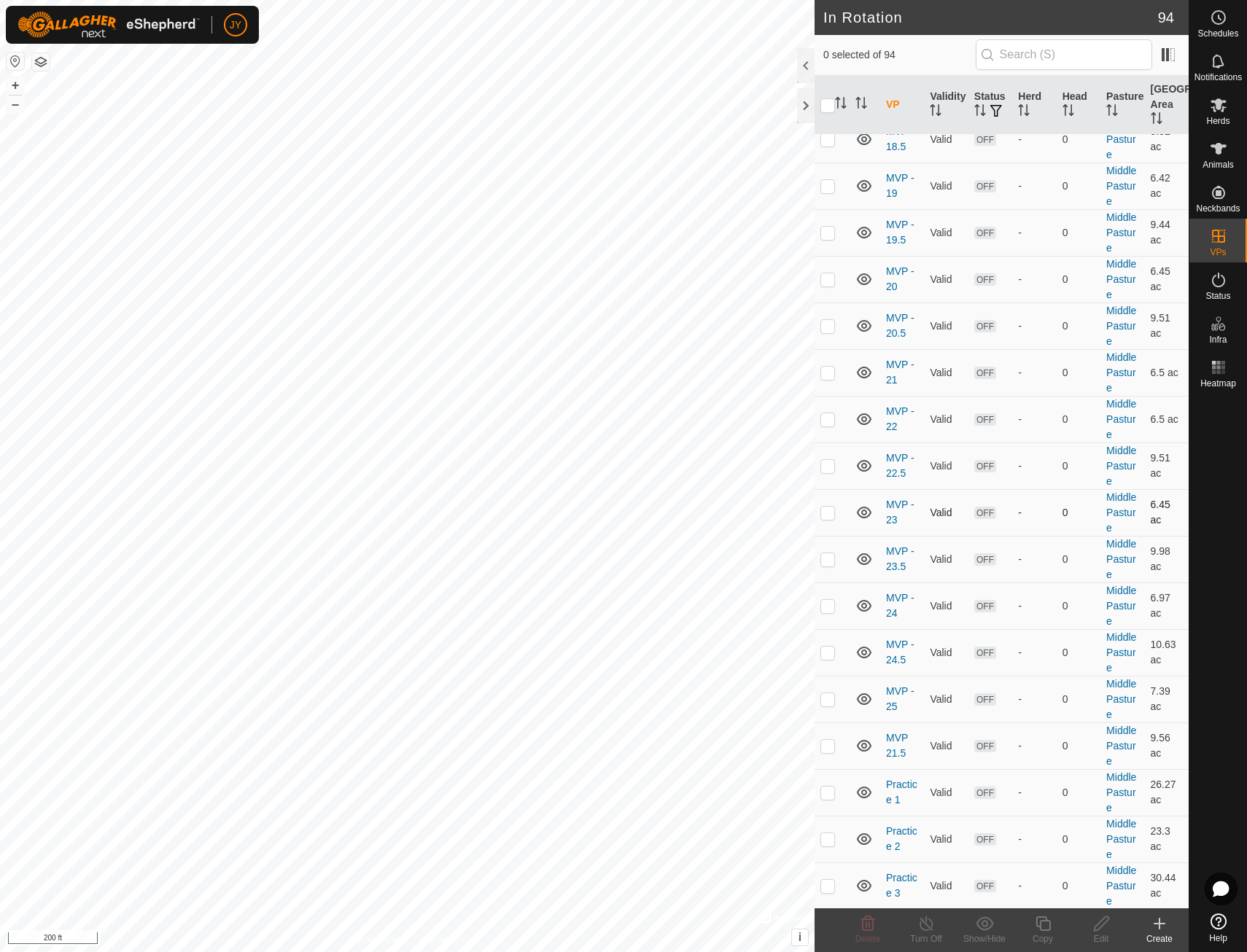
scroll to position [3731, 0]
click at [837, 847] on td at bounding box center [832, 837] width 35 height 46
checkbox input "true"
click at [829, 881] on p-checkbox at bounding box center [828, 884] width 15 height 12
checkbox input "true"
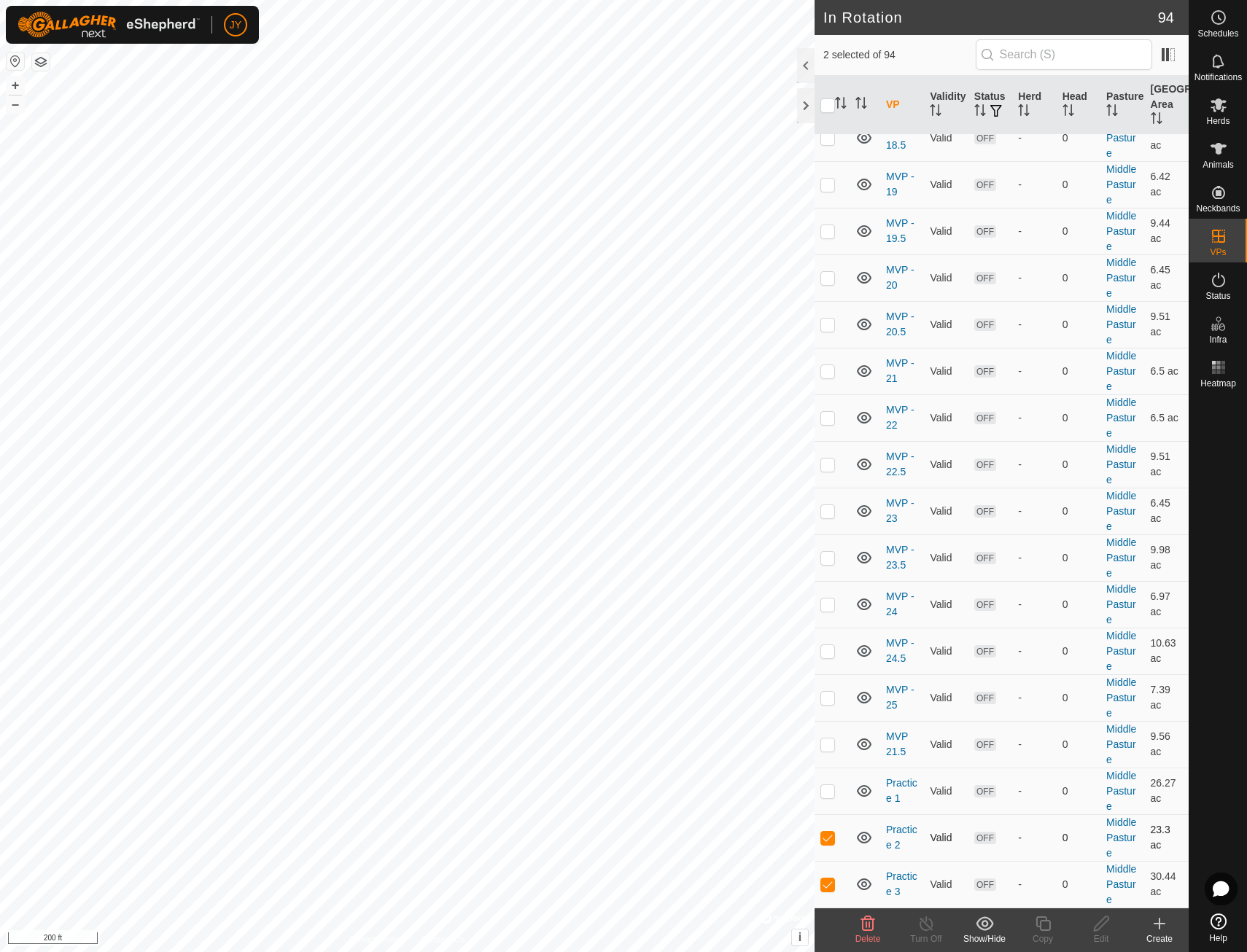
click at [829, 836] on p-checkbox at bounding box center [828, 838] width 15 height 12
checkbox input "false"
click at [1115, 875] on link "Middle Pasture" at bounding box center [1121, 884] width 30 height 43
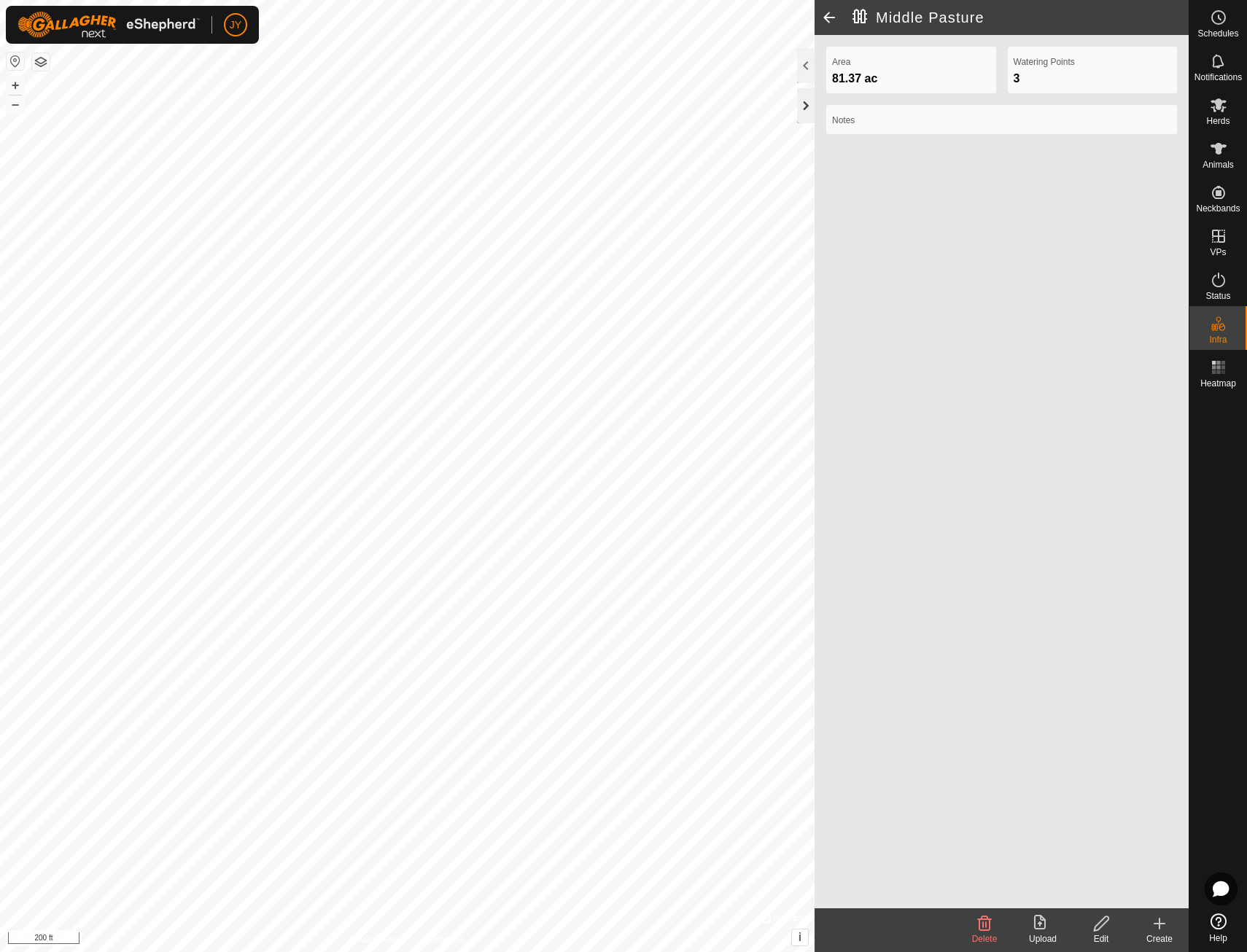
click at [807, 100] on div at bounding box center [805, 105] width 17 height 35
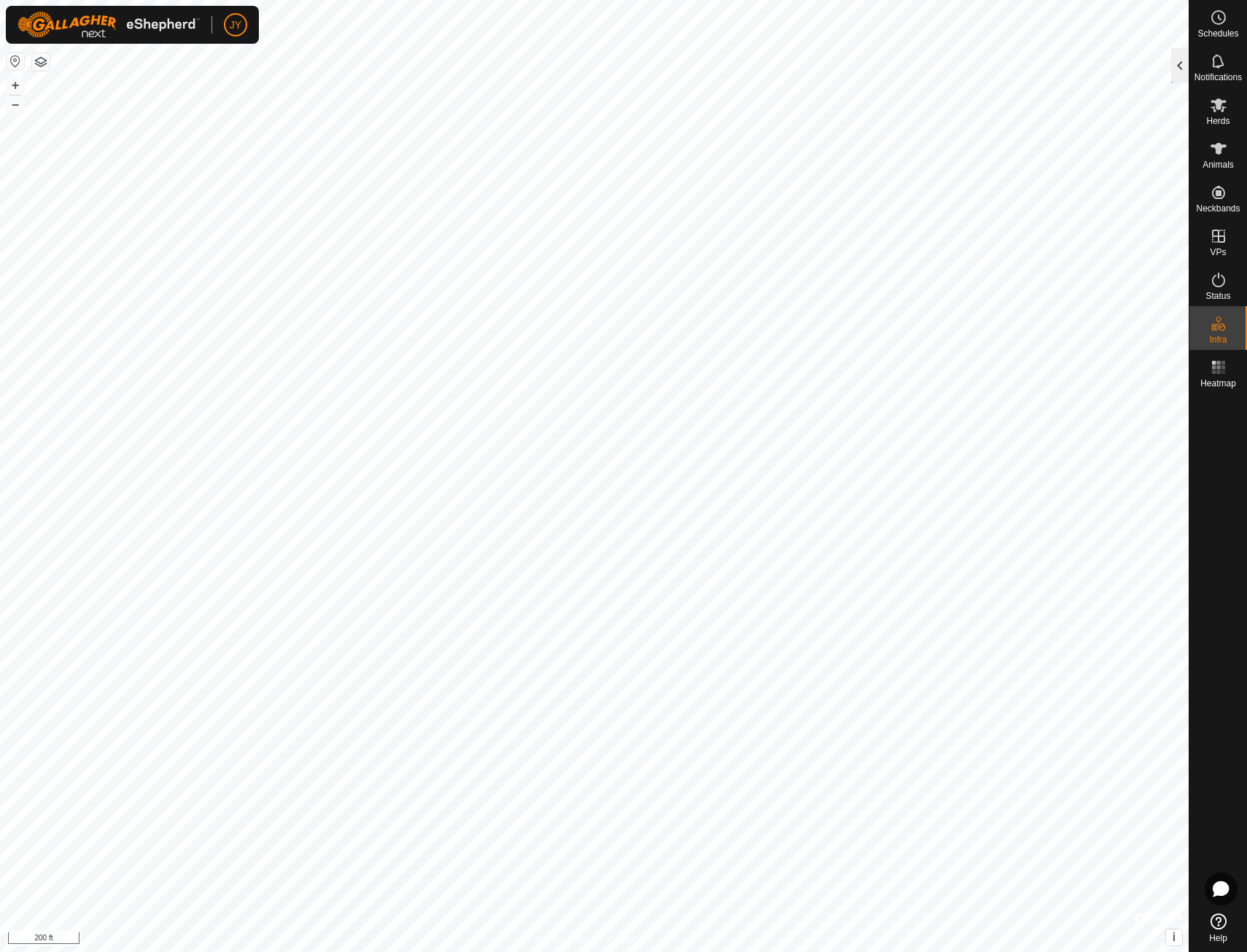
click at [1182, 73] on div at bounding box center [1180, 65] width 17 height 35
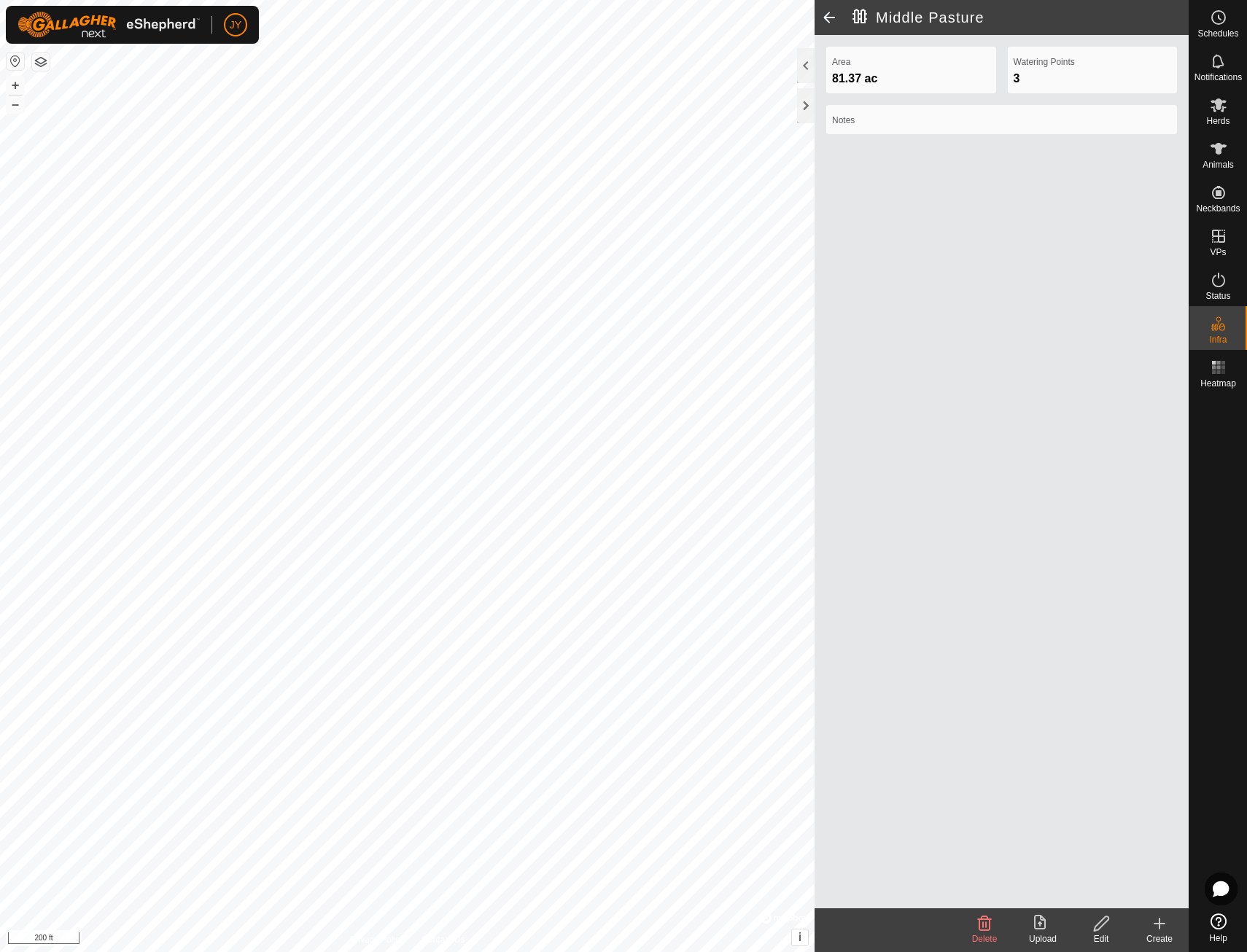
click at [825, 17] on span at bounding box center [829, 17] width 29 height 35
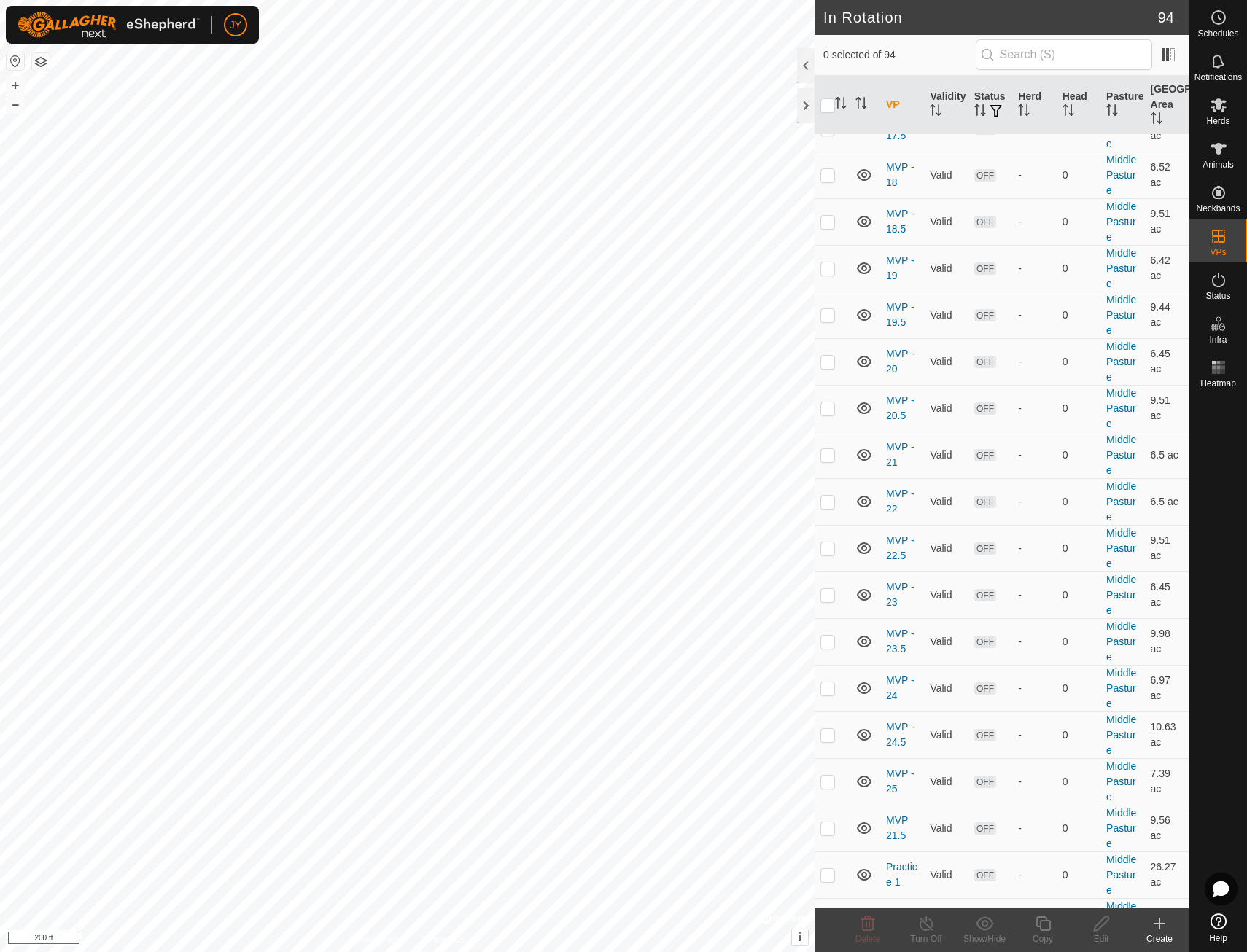
scroll to position [3731, 0]
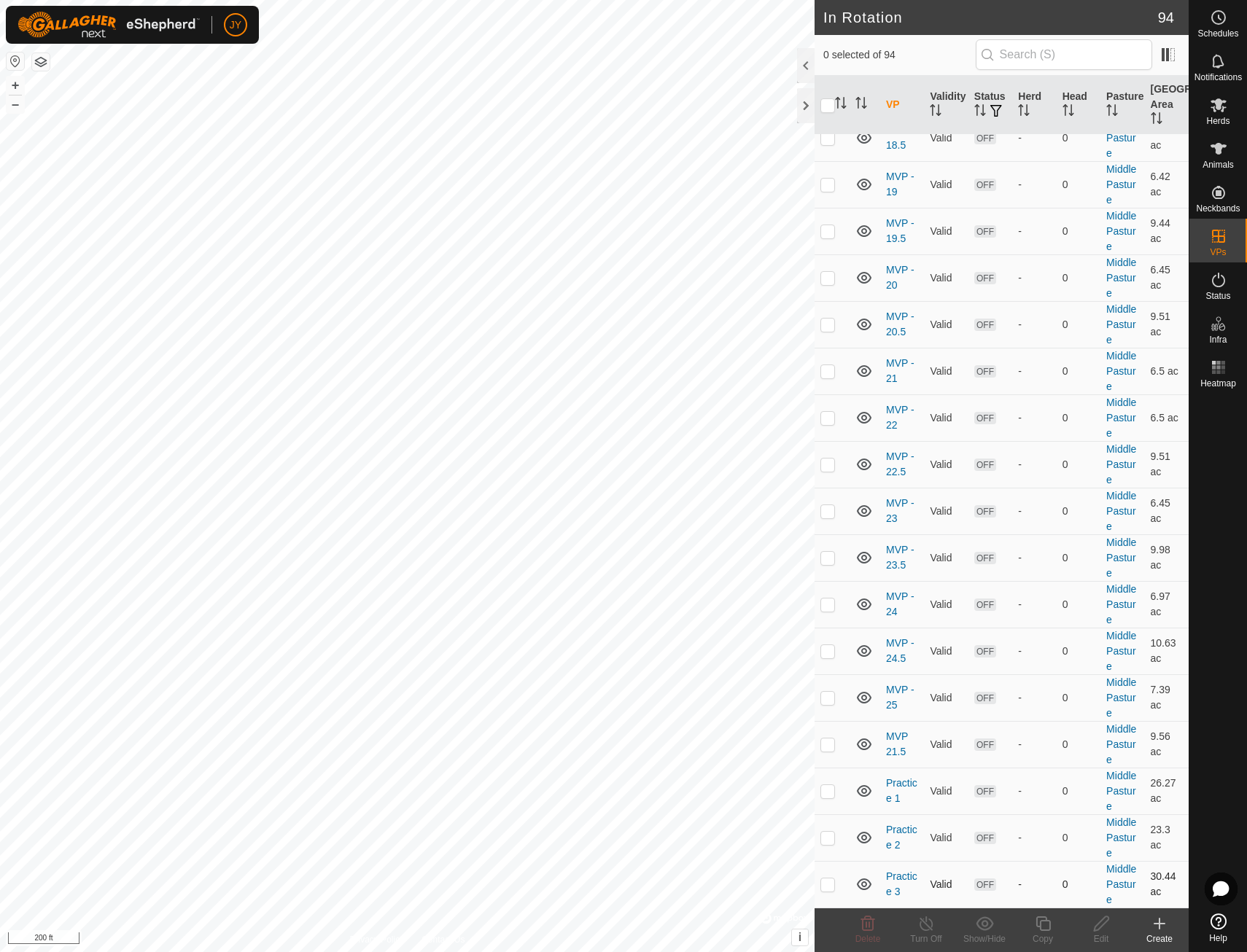
click at [833, 889] on p-checkbox at bounding box center [828, 884] width 15 height 12
click at [865, 885] on icon at bounding box center [863, 884] width 17 height 17
click at [833, 885] on p-checkbox at bounding box center [828, 884] width 15 height 12
checkbox input "true"
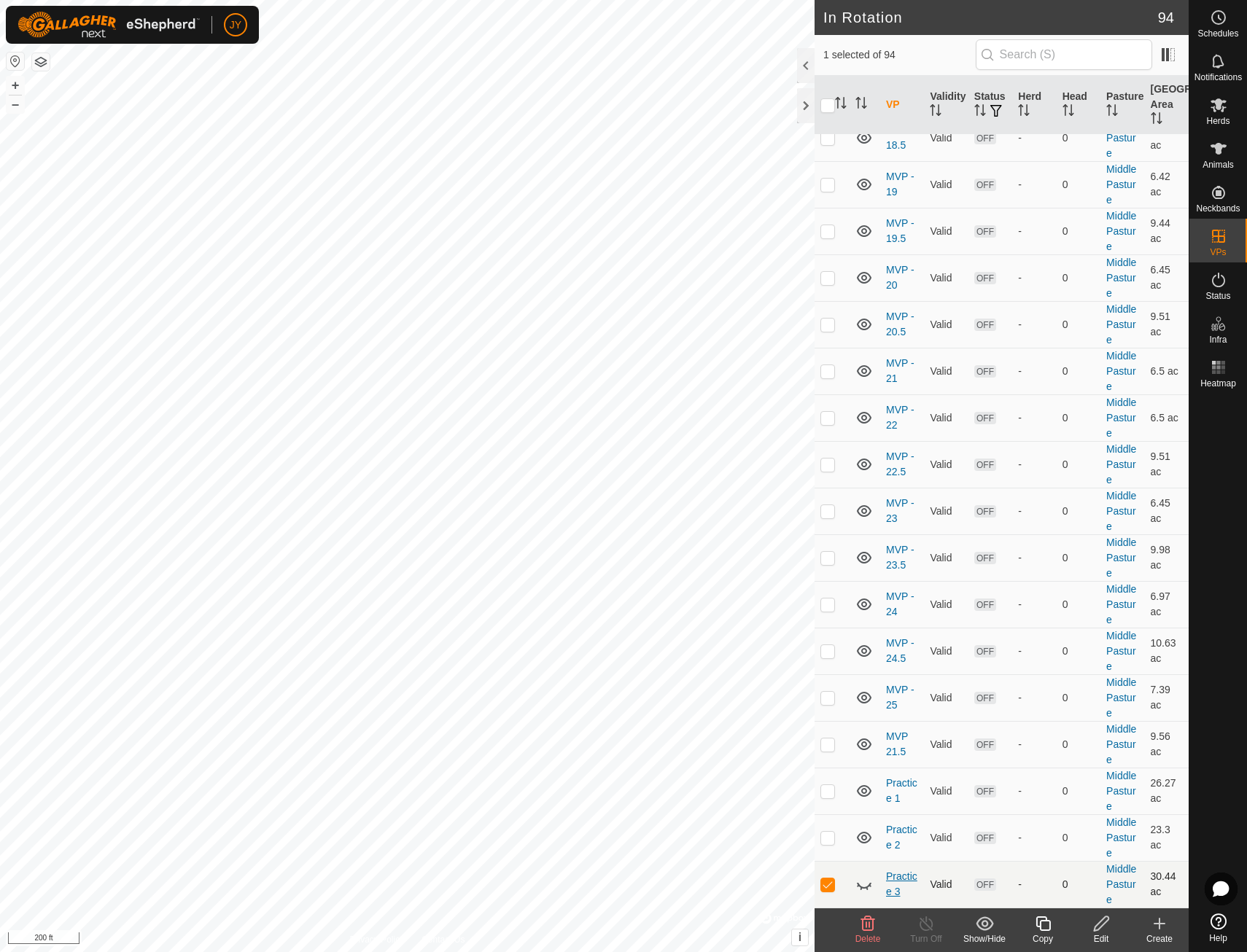
click at [909, 880] on link "Practice 3" at bounding box center [901, 884] width 32 height 27
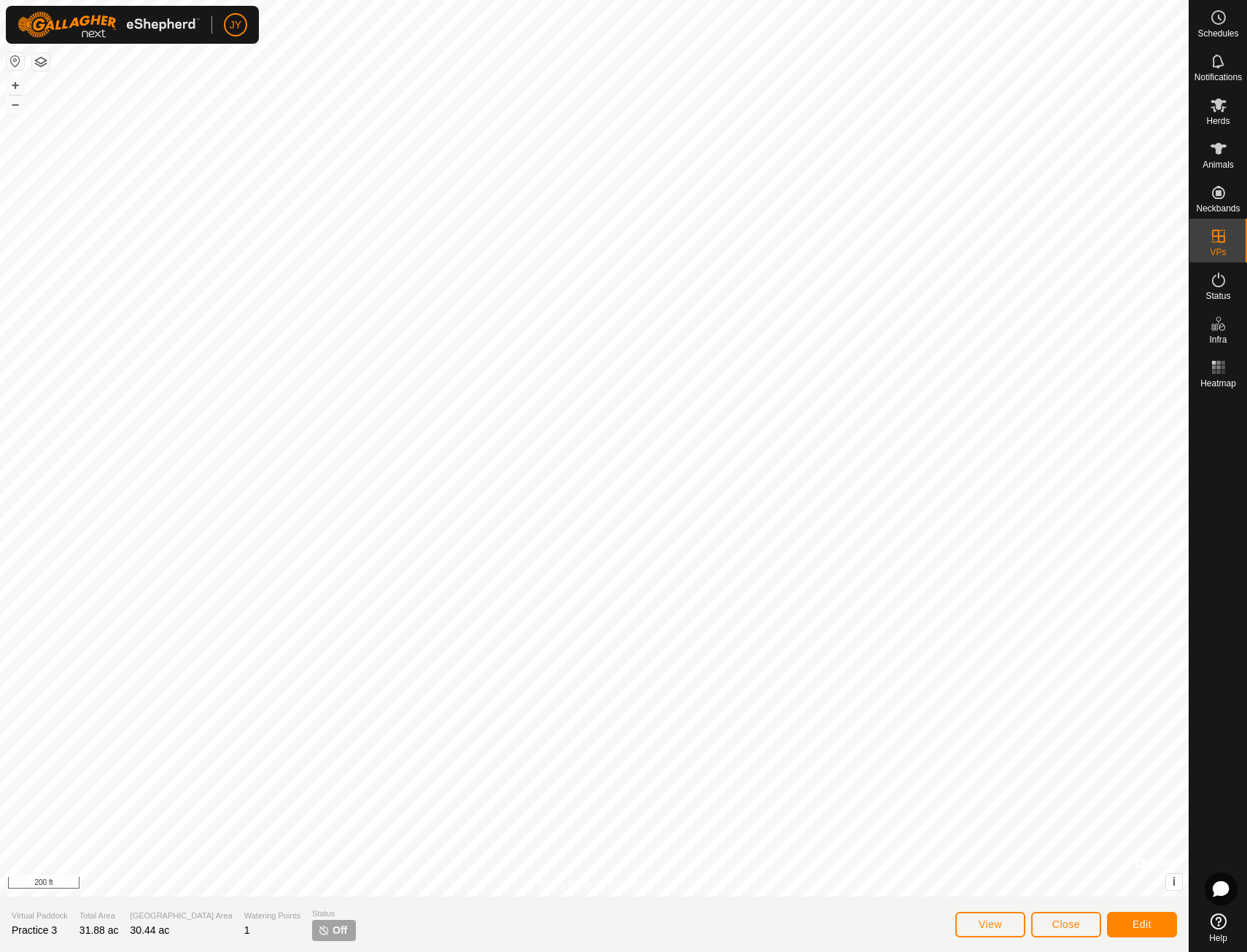
click at [318, 930] on img at bounding box center [324, 930] width 12 height 12
click at [1008, 932] on button "View" at bounding box center [990, 925] width 70 height 25
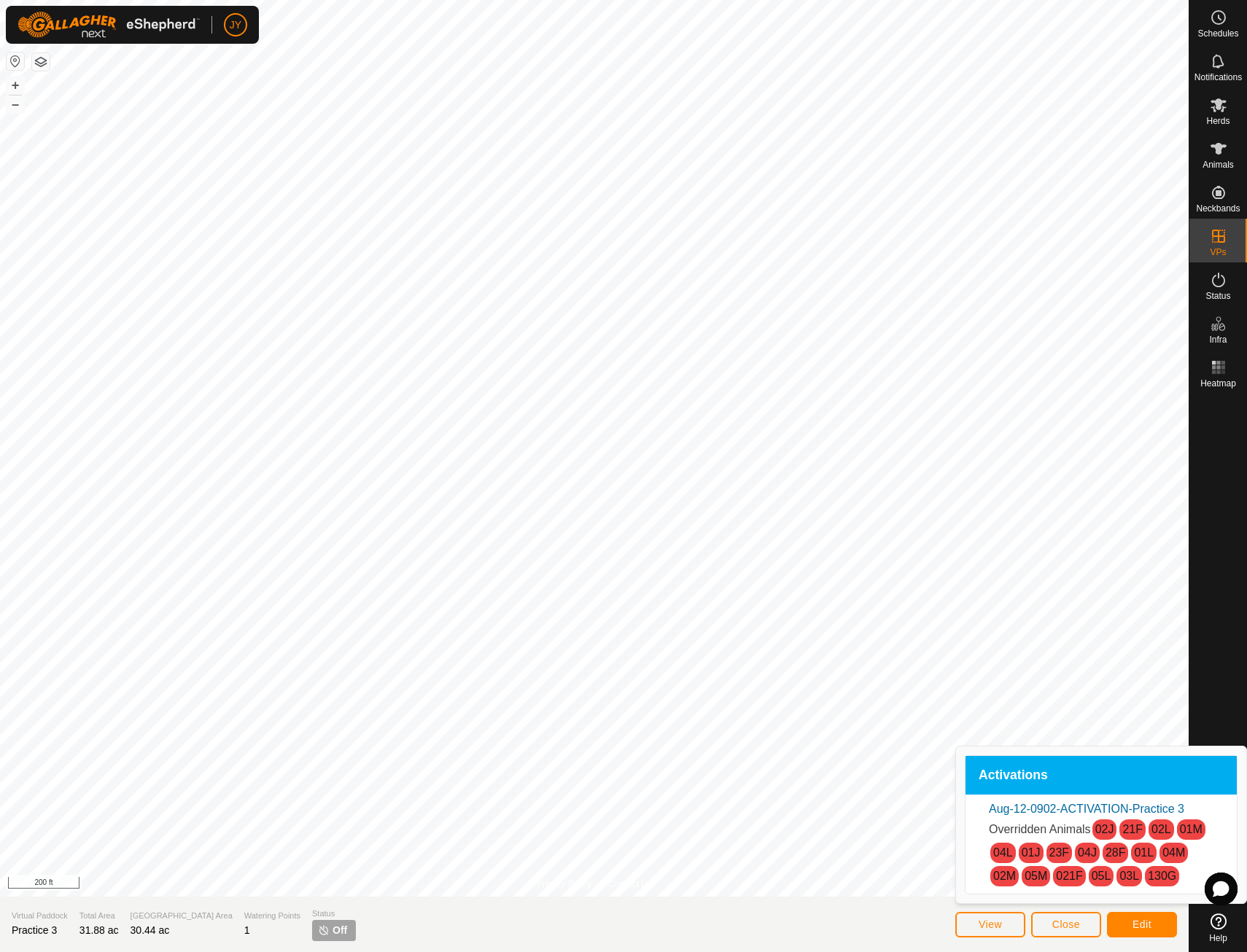
click at [912, 921] on section "Virtual Paddock Practice 3 Total Area 31.88 ac Grazing Area 30.44 ac Watering P…" at bounding box center [594, 924] width 1189 height 55
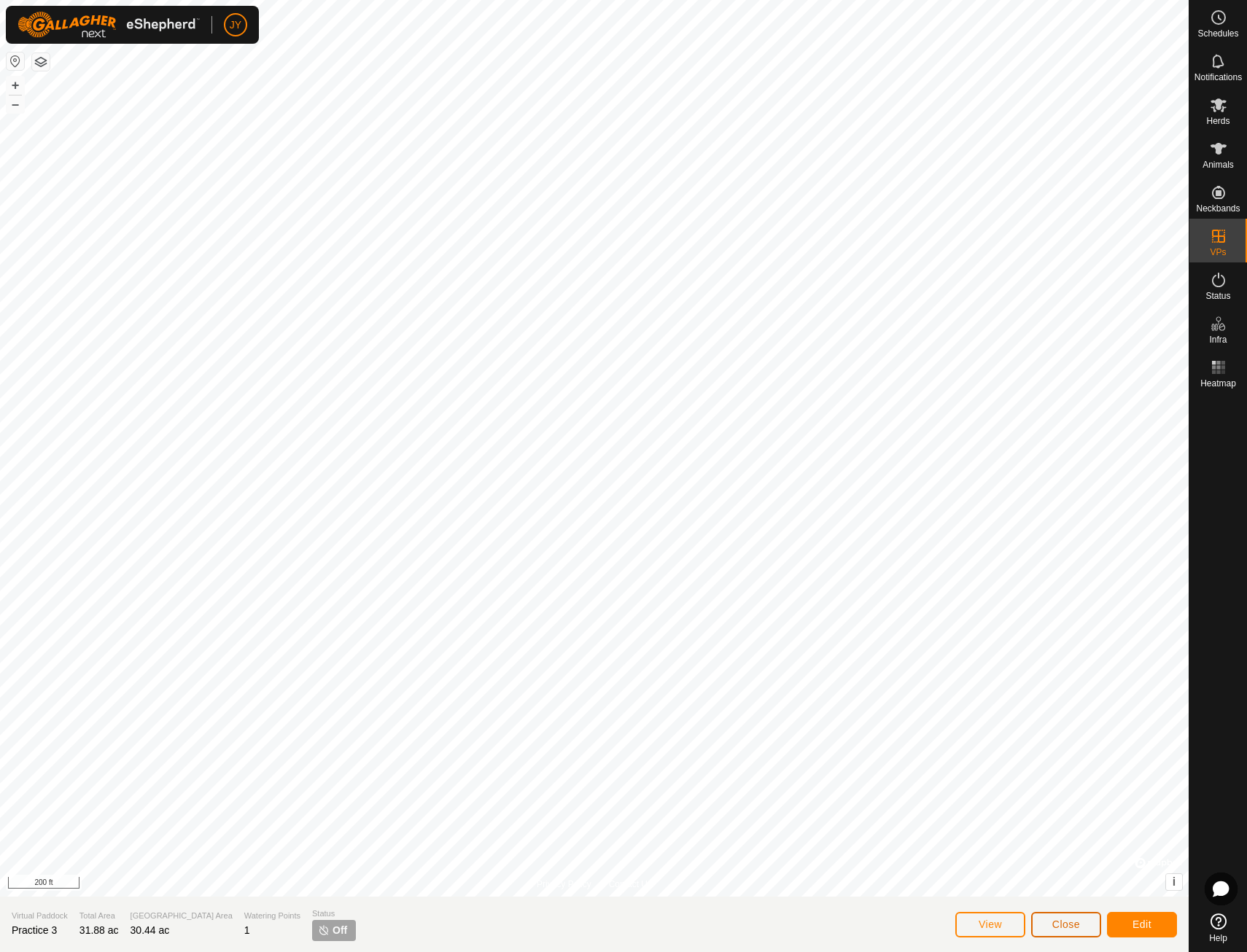
click at [1089, 929] on button "Close" at bounding box center [1066, 925] width 70 height 25
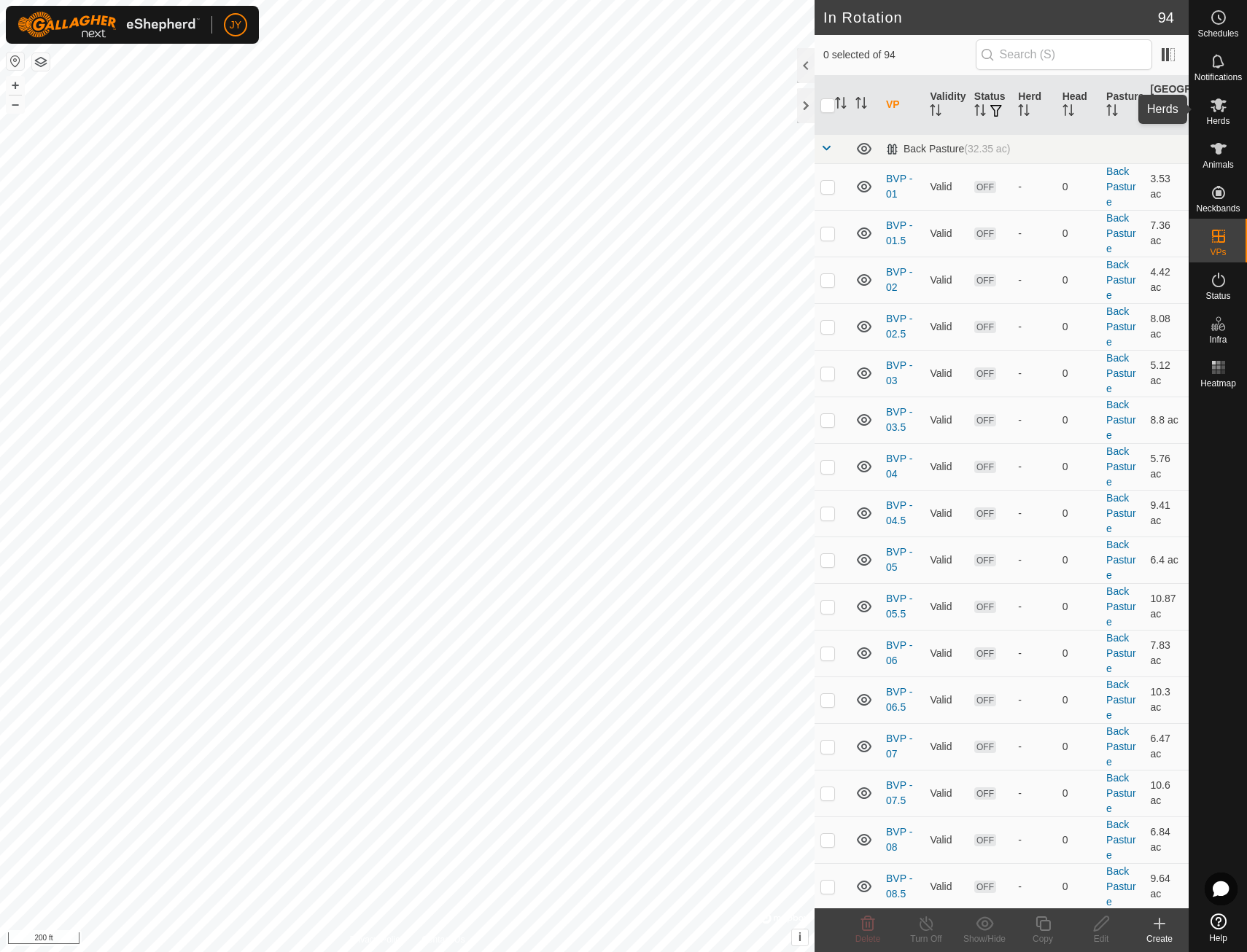
click at [1221, 113] on icon at bounding box center [1218, 104] width 17 height 17
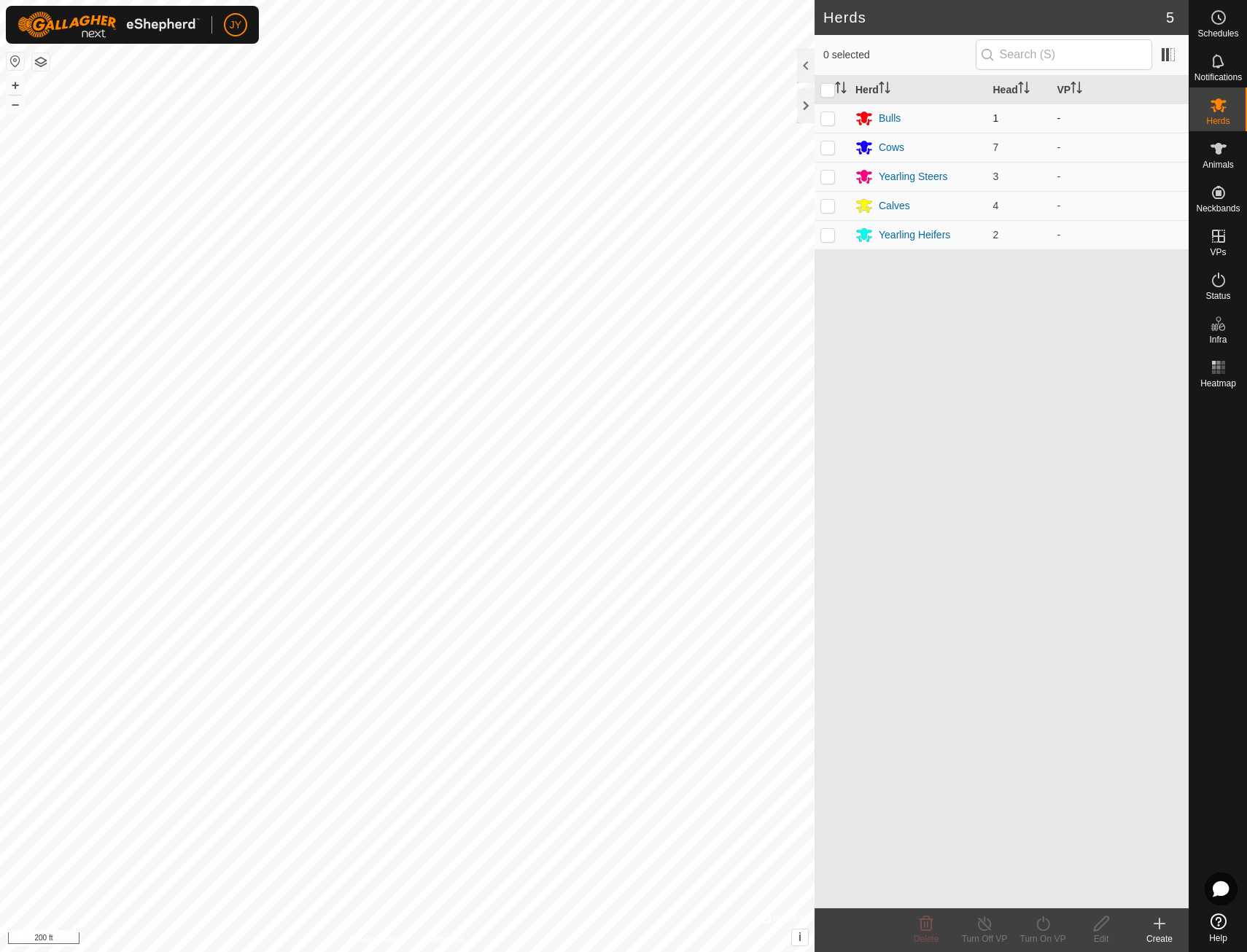
click at [831, 121] on p-checkbox at bounding box center [828, 118] width 15 height 12
checkbox input "true"
click at [831, 147] on p-checkbox at bounding box center [828, 147] width 15 height 12
checkbox input "true"
click at [831, 177] on p-checkbox at bounding box center [828, 176] width 15 height 12
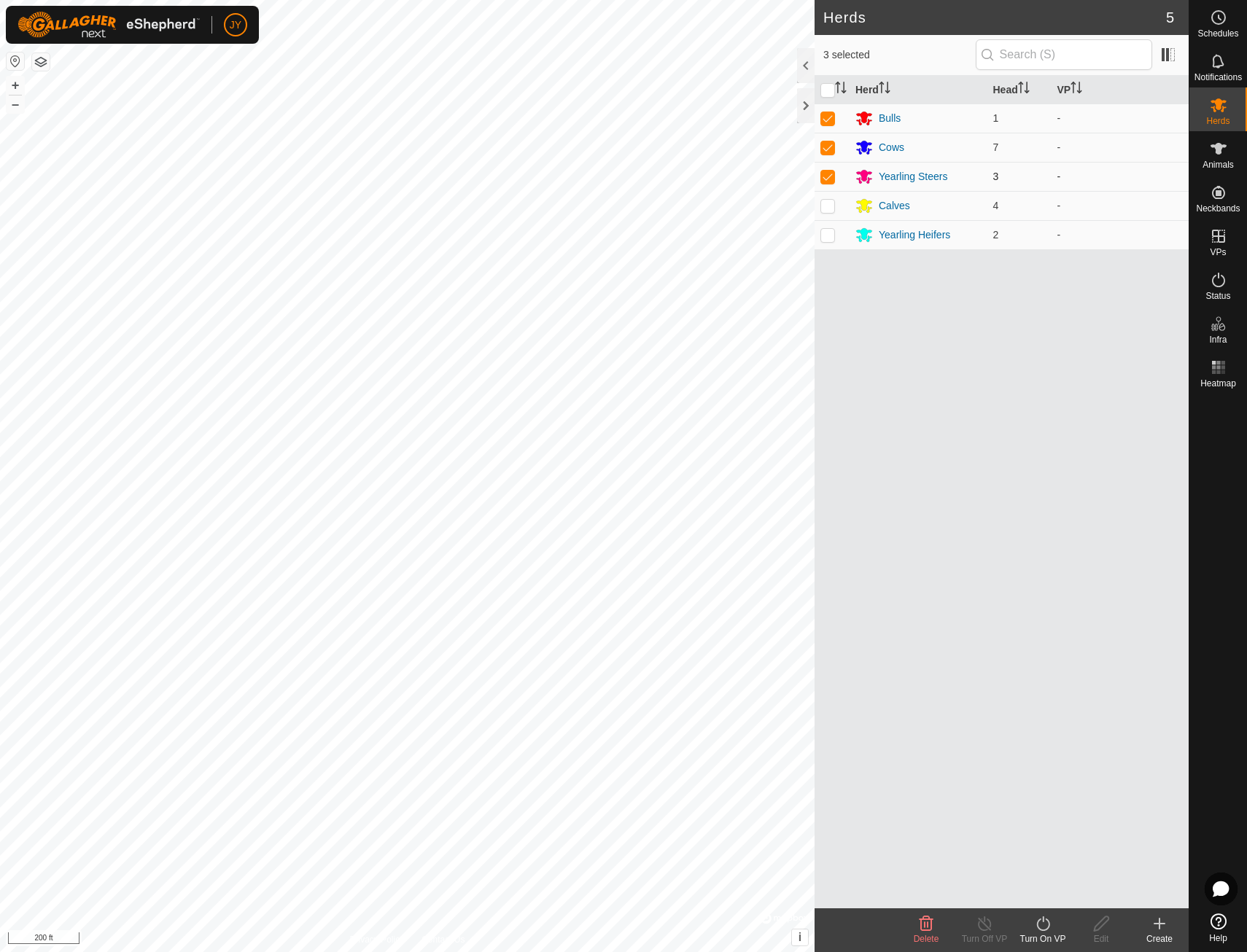
checkbox input "true"
click at [833, 206] on p-checkbox at bounding box center [828, 205] width 15 height 12
checkbox input "true"
click at [833, 241] on td at bounding box center [832, 235] width 35 height 29
checkbox input "true"
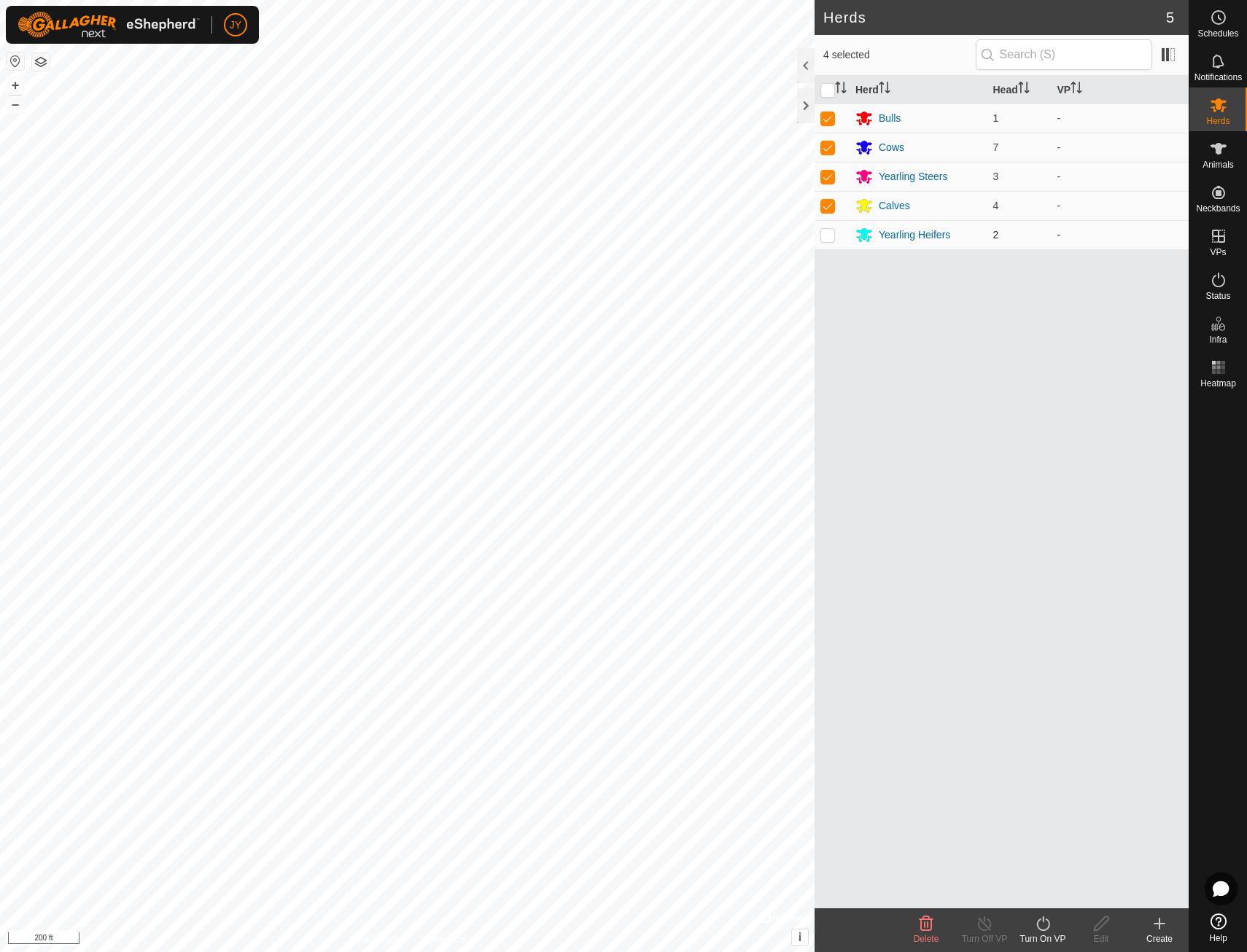
checkbox input "true"
click at [1072, 89] on th "VP" at bounding box center [1121, 90] width 138 height 28
click at [1071, 92] on th "VP" at bounding box center [1121, 90] width 138 height 28
click at [1046, 938] on div "Turn On VP" at bounding box center [1043, 939] width 58 height 13
click at [1043, 889] on link "Now" at bounding box center [1086, 892] width 144 height 29
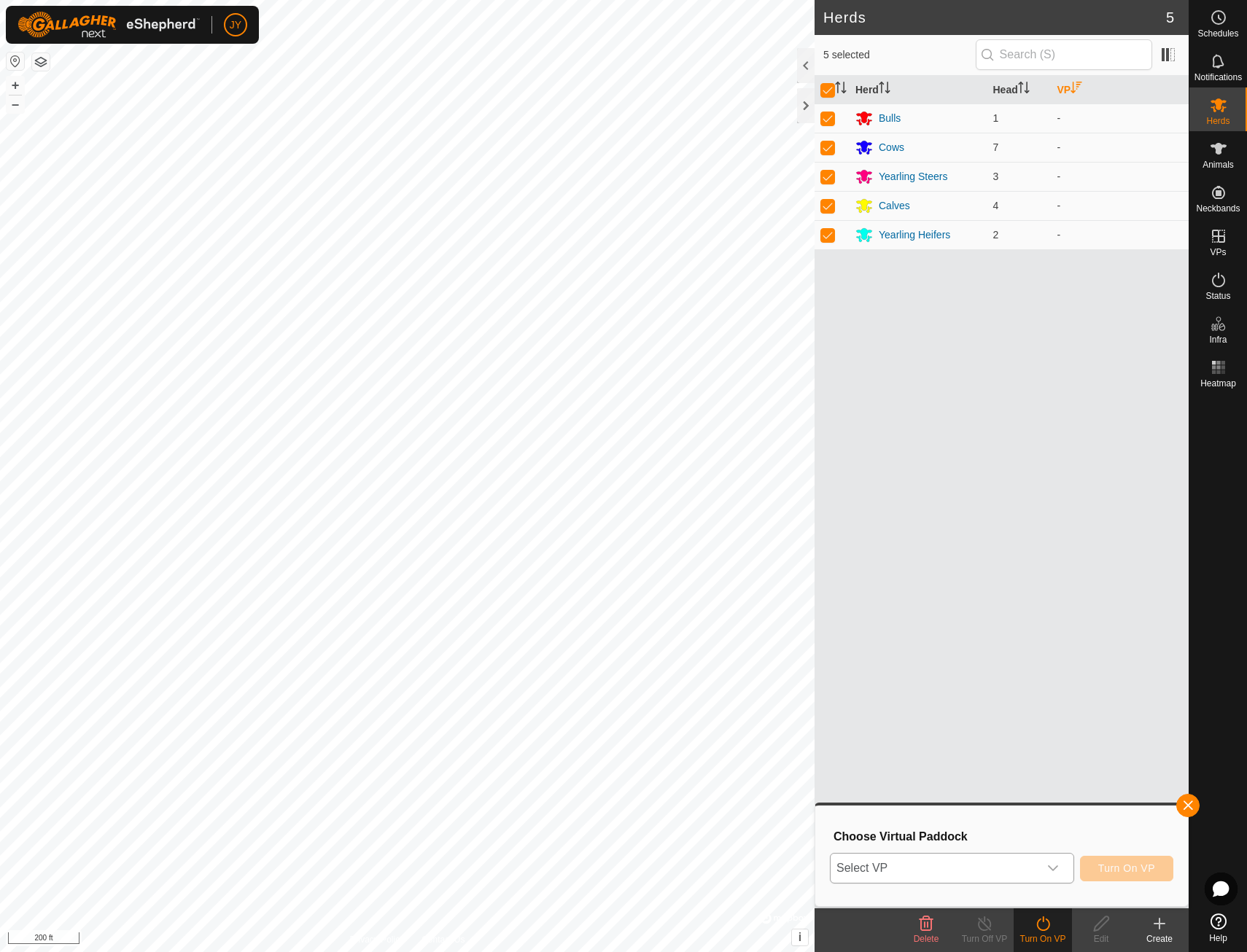
click at [1059, 865] on icon "dropdown trigger" at bounding box center [1053, 868] width 12 height 12
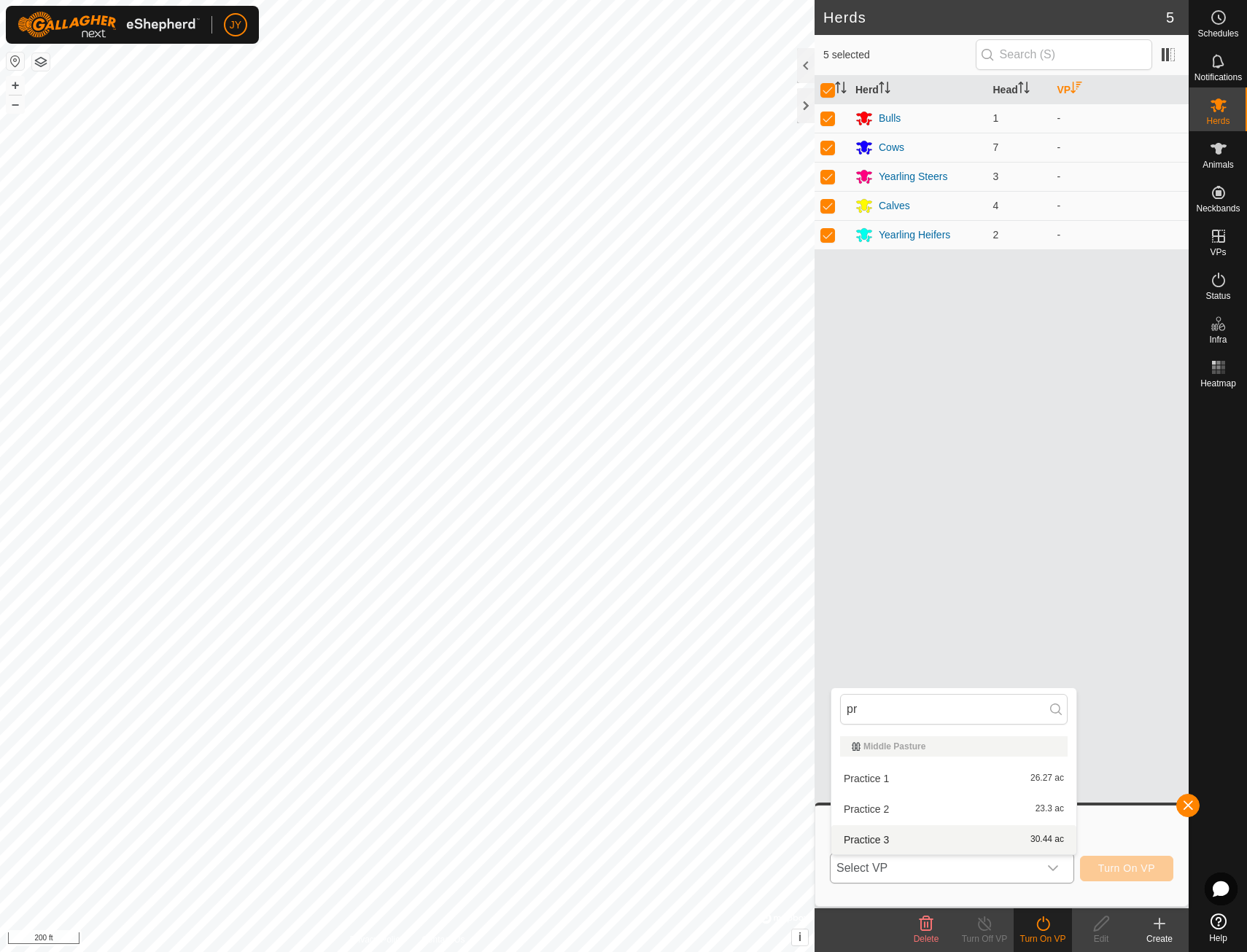
type input "pr"
click at [872, 836] on li "Practice 3 30.44 ac" at bounding box center [954, 840] width 245 height 29
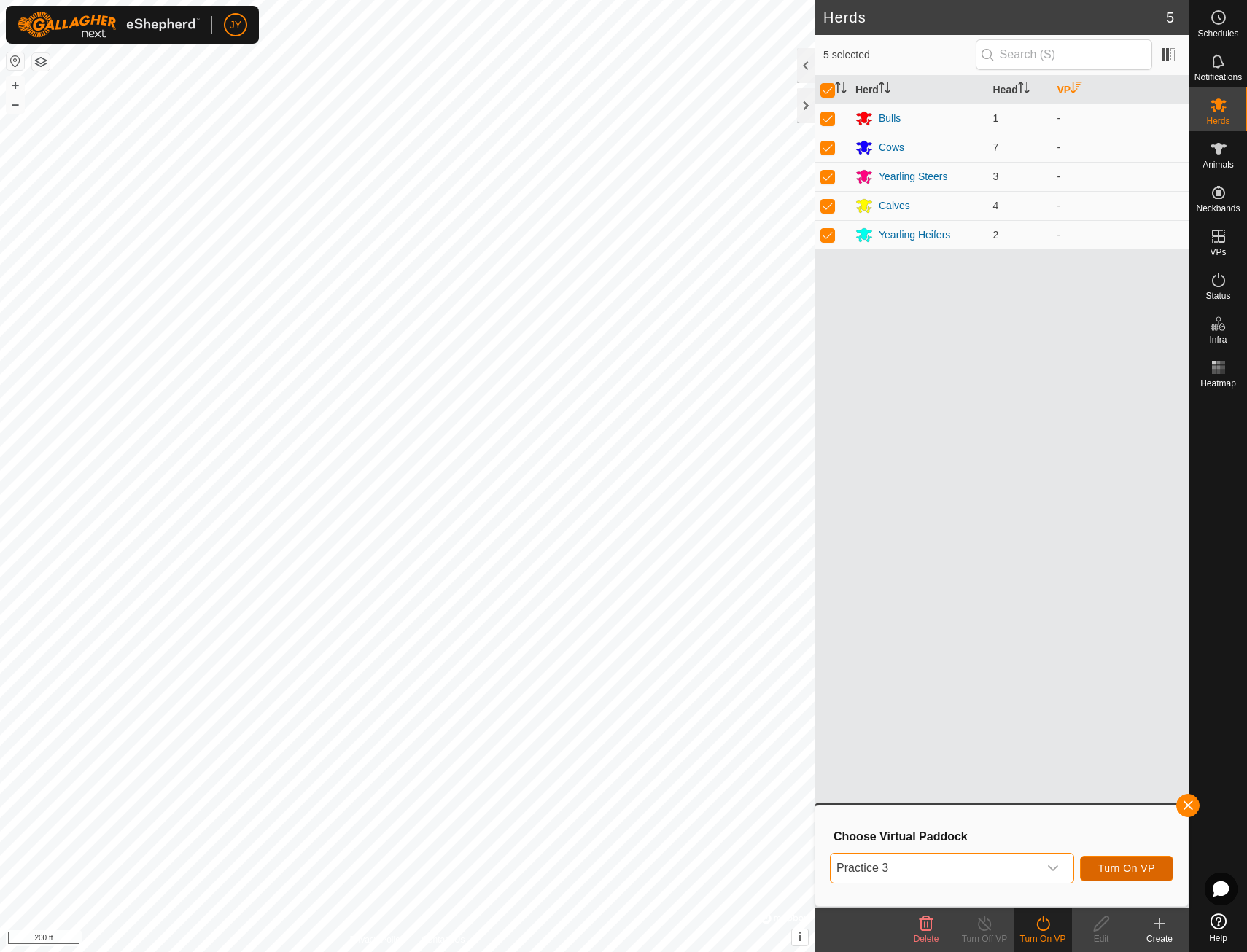
click at [1126, 864] on span "Turn On VP" at bounding box center [1126, 868] width 57 height 12
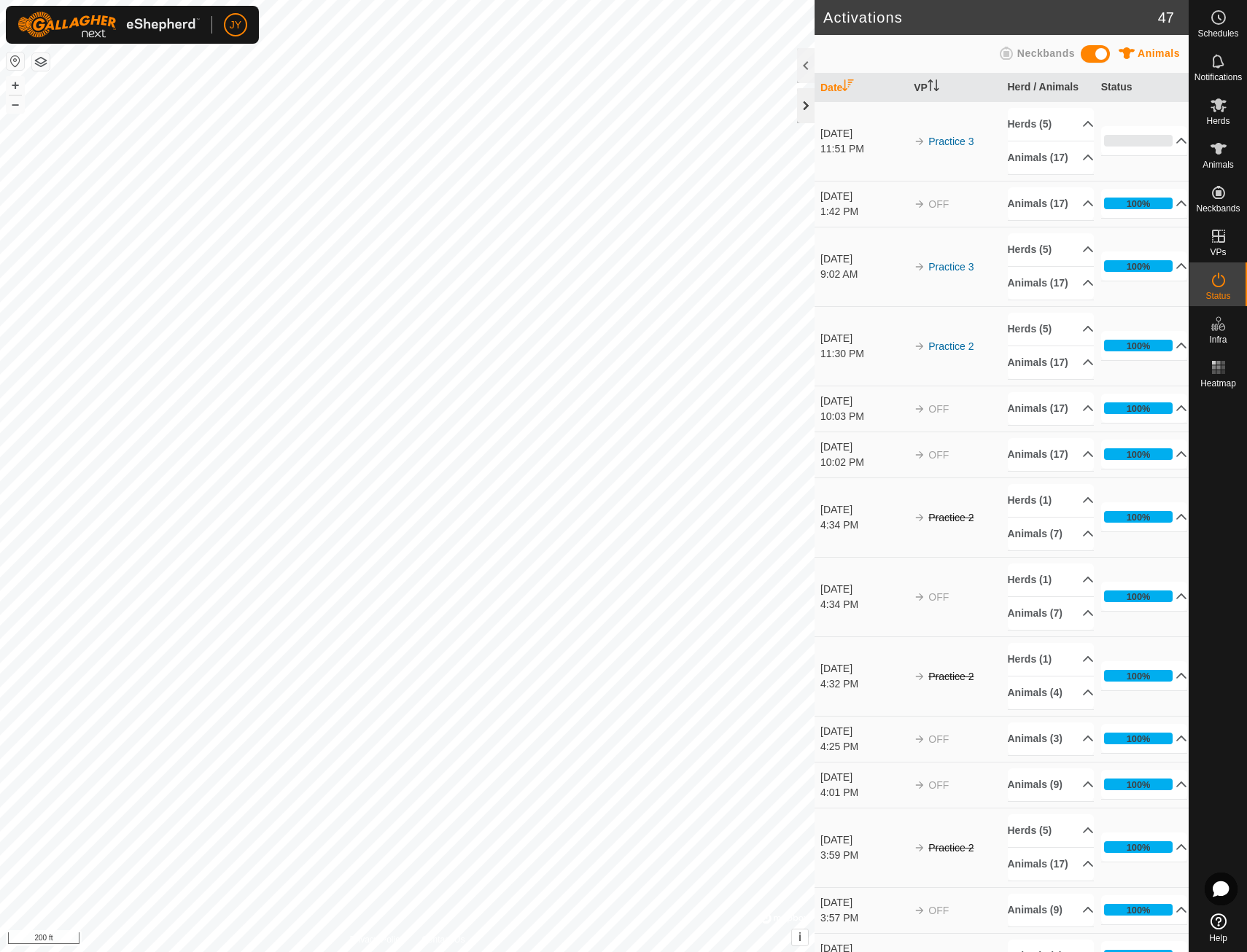
click at [802, 111] on div at bounding box center [805, 105] width 17 height 35
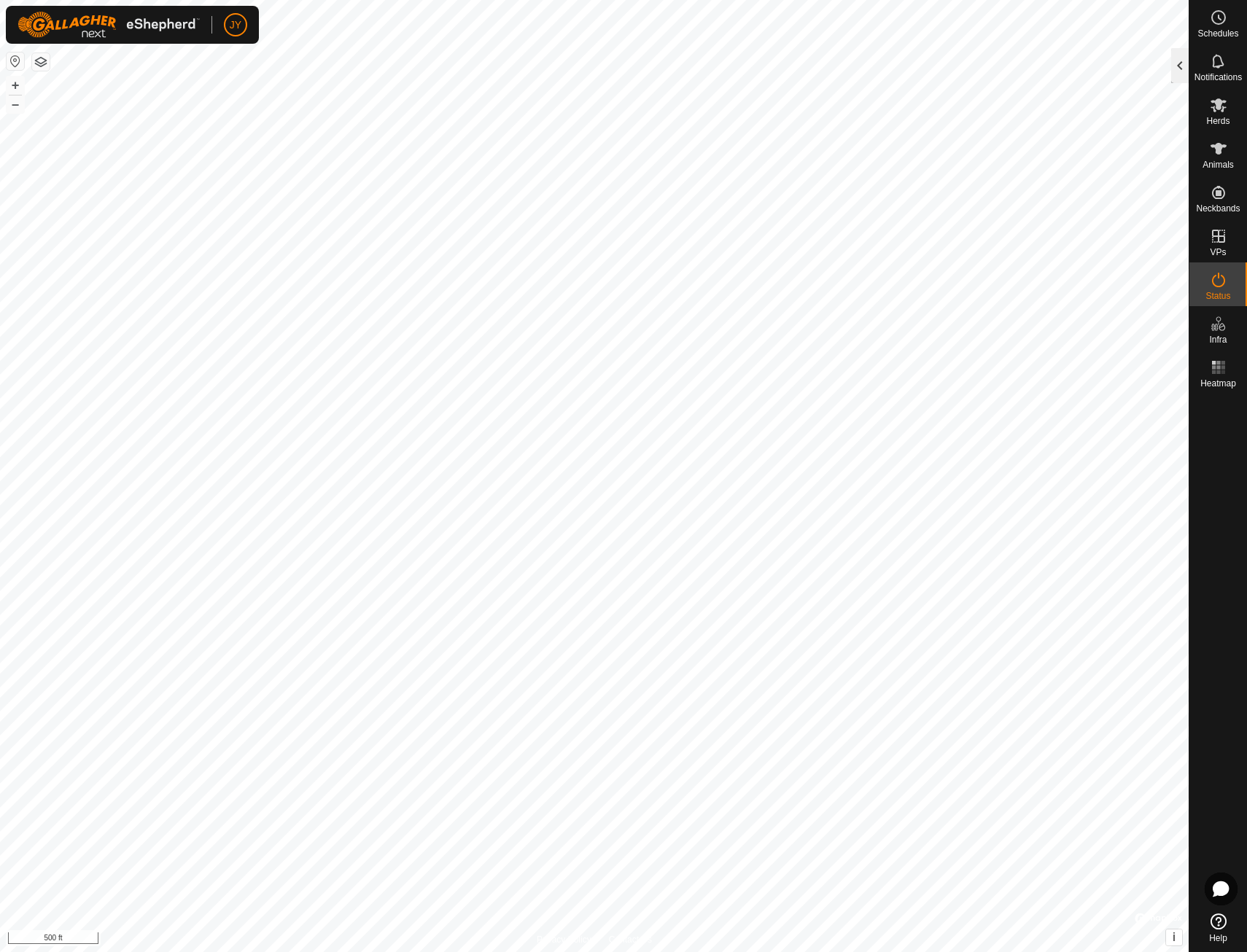
click at [1186, 58] on div at bounding box center [1180, 65] width 17 height 35
